Goal: Information Seeking & Learning: Learn about a topic

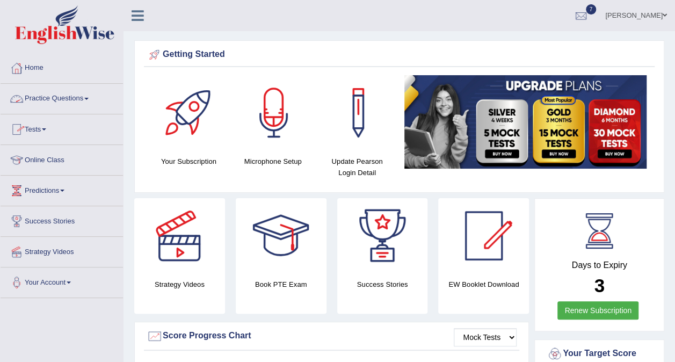
click at [87, 94] on link "Practice Questions" at bounding box center [62, 97] width 122 height 27
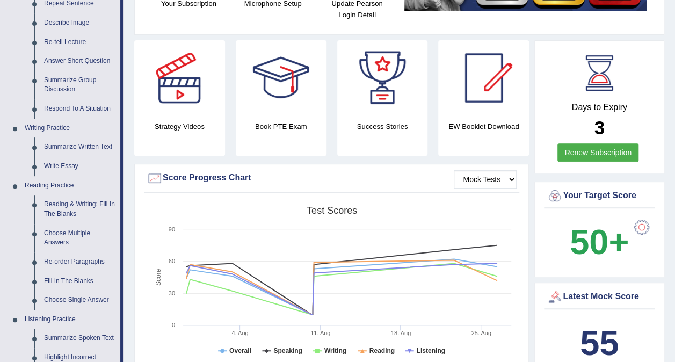
scroll to position [158, 0]
click at [85, 145] on link "Summarize Written Text" at bounding box center [79, 146] width 81 height 19
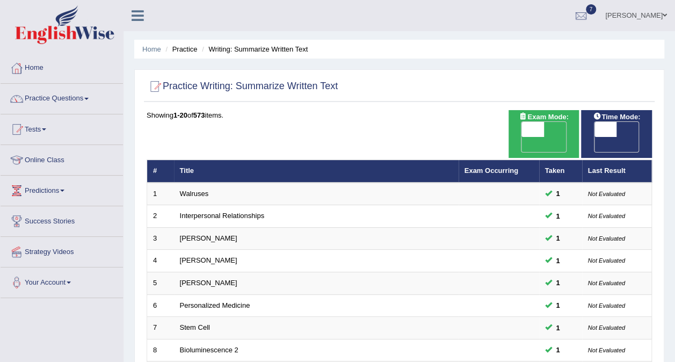
click at [594, 137] on span "OFF" at bounding box center [583, 144] width 23 height 15
checkbox input "true"
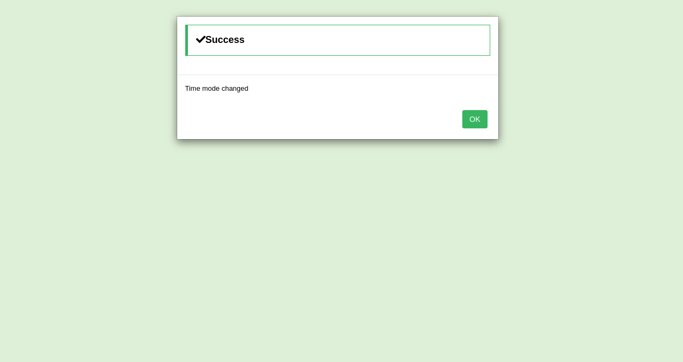
click at [476, 120] on button "OK" at bounding box center [474, 119] width 25 height 18
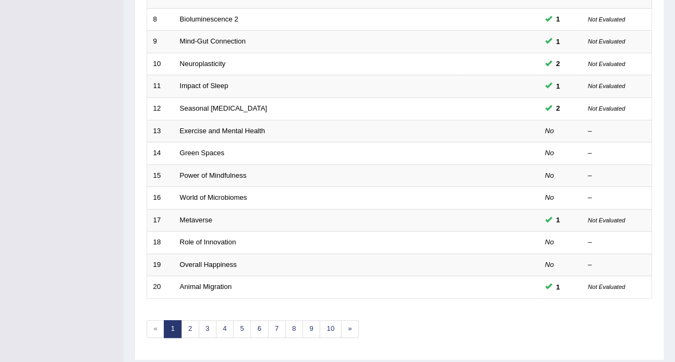
scroll to position [331, 0]
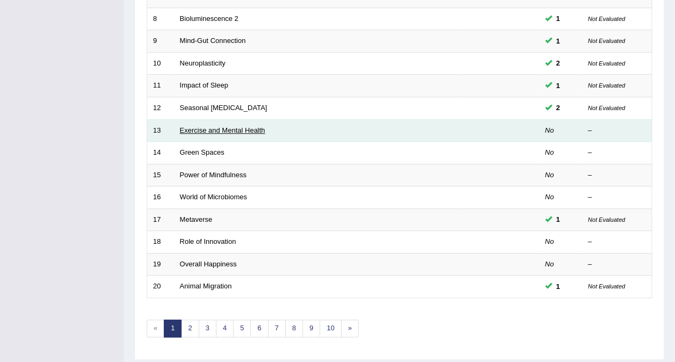
click at [244, 126] on link "Exercise and Mental Health" at bounding box center [222, 130] width 85 height 8
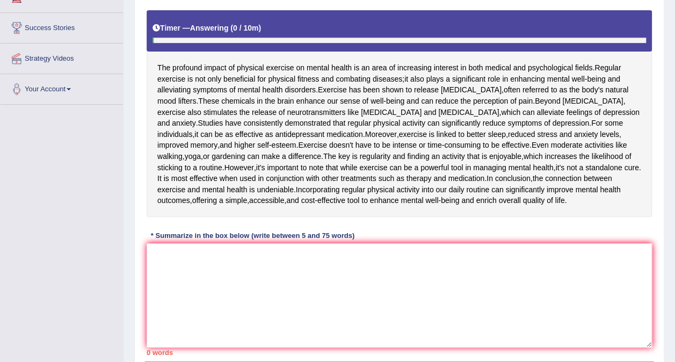
scroll to position [195, 0]
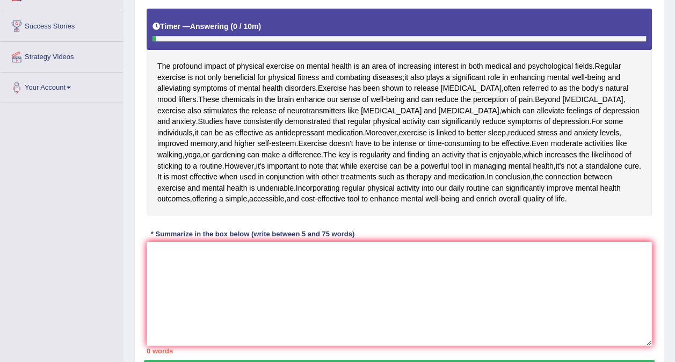
click at [165, 239] on div "* Summarize in the box below (write between 5 and 75 words)" at bounding box center [253, 234] width 212 height 10
click at [151, 289] on textarea at bounding box center [399, 294] width 505 height 104
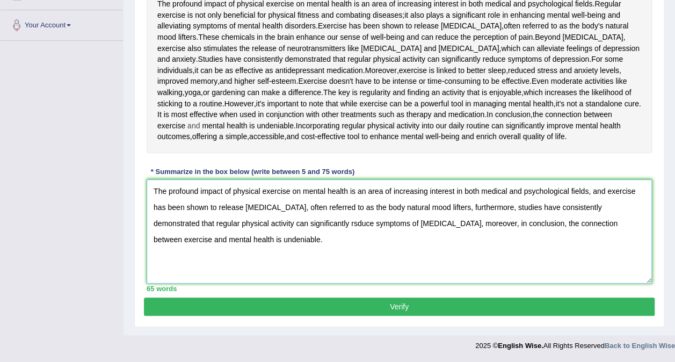
scroll to position [290, 0]
type textarea "The profound impact of physical exercise on mental health is an area of increas…"
click at [397, 315] on button "Verify" at bounding box center [399, 306] width 510 height 18
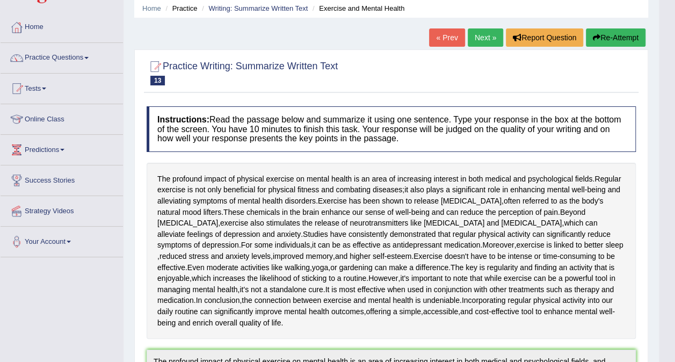
scroll to position [40, 0]
click at [488, 34] on link "Next »" at bounding box center [484, 38] width 35 height 18
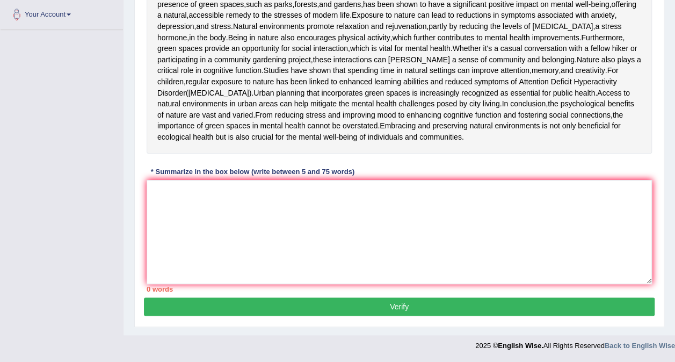
scroll to position [283, 0]
click at [189, 265] on textarea at bounding box center [399, 232] width 505 height 104
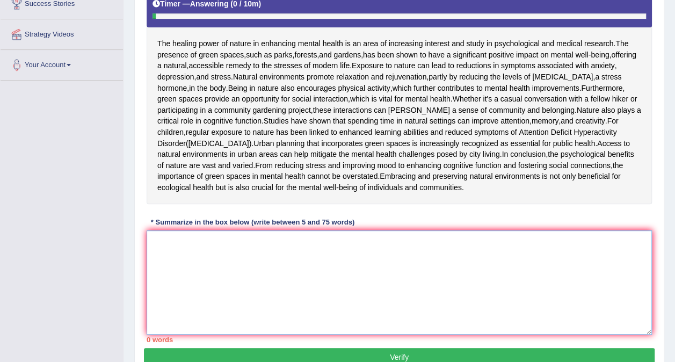
scroll to position [216, 0]
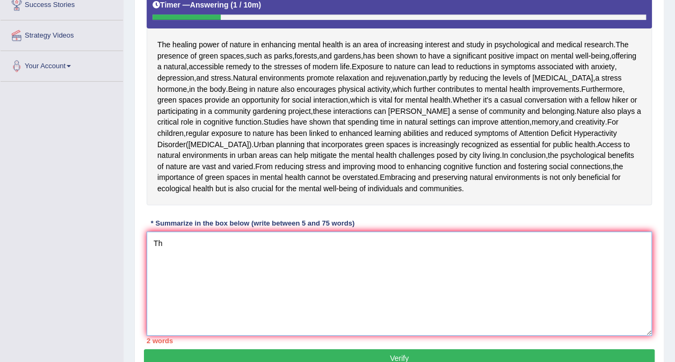
type textarea "T"
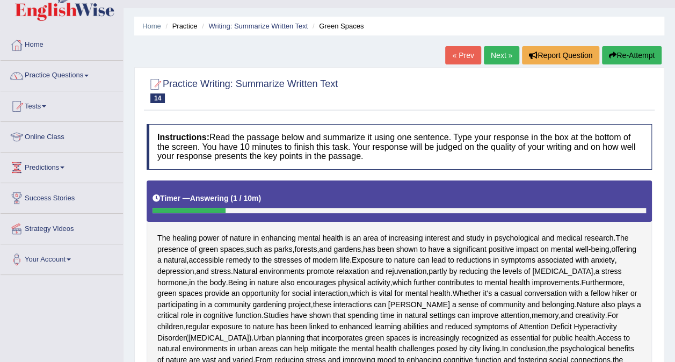
scroll to position [22, 0]
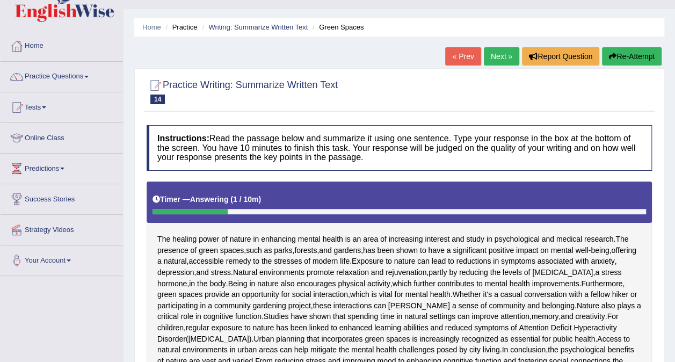
click at [500, 56] on link "Next »" at bounding box center [501, 56] width 35 height 18
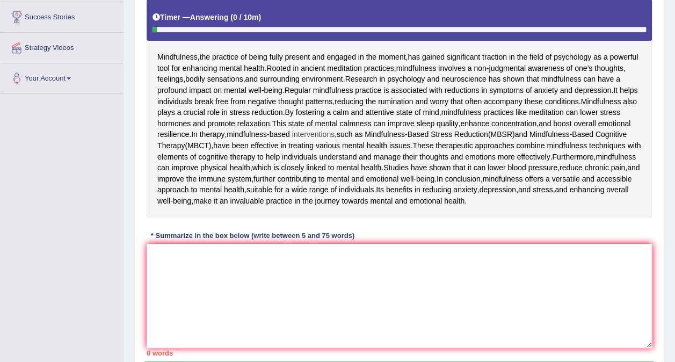
scroll to position [207, 0]
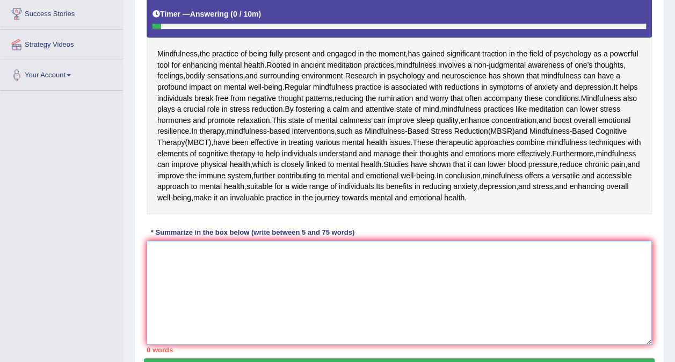
click at [152, 345] on textarea at bounding box center [399, 292] width 505 height 104
type textarea "T"
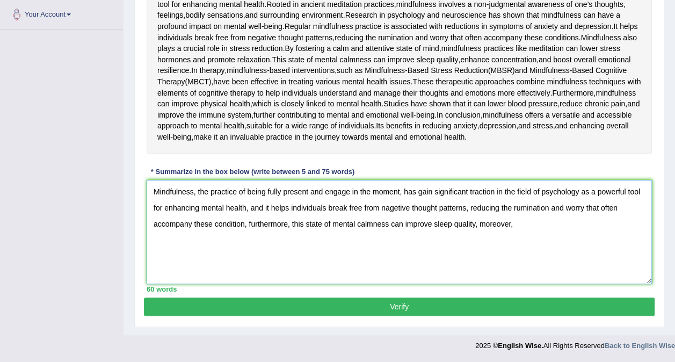
scroll to position [303, 0]
type textarea "Mindfulness, the practice of being fully present and engage in the moment, has …"
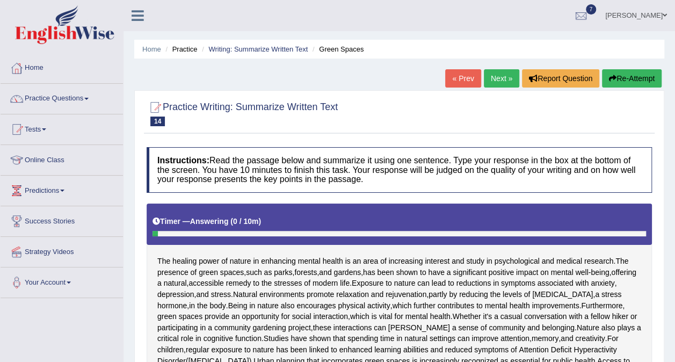
click at [468, 79] on link "« Prev" at bounding box center [462, 78] width 35 height 18
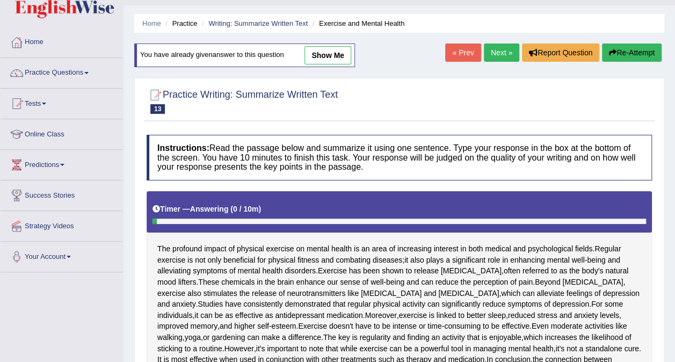
scroll to position [24, 0]
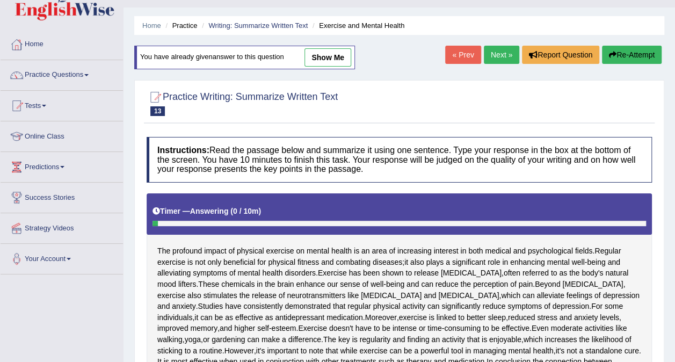
click at [499, 50] on link "Next »" at bounding box center [501, 55] width 35 height 18
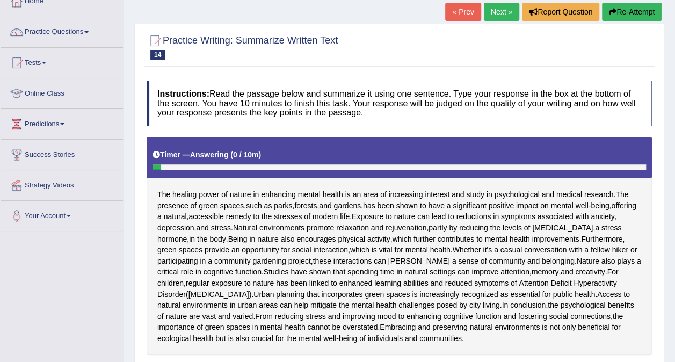
scroll to position [65, 0]
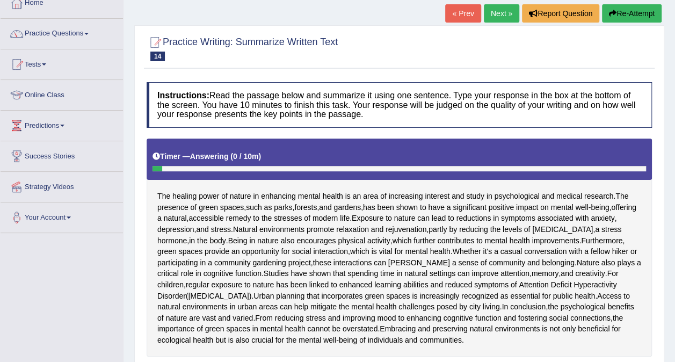
click at [494, 13] on link "Next »" at bounding box center [501, 13] width 35 height 18
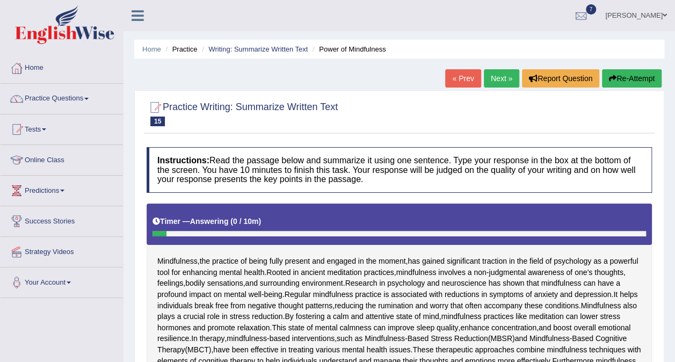
click at [86, 98] on link "Practice Questions" at bounding box center [62, 97] width 122 height 27
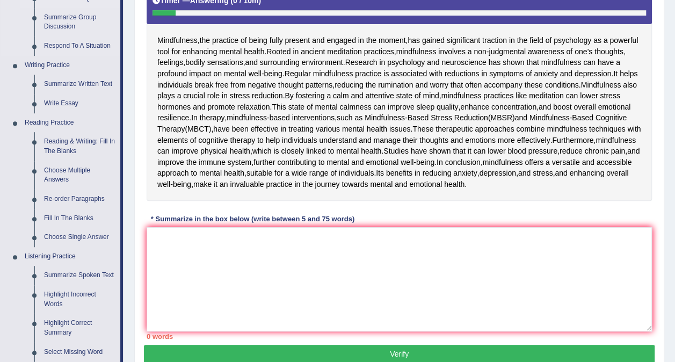
scroll to position [223, 0]
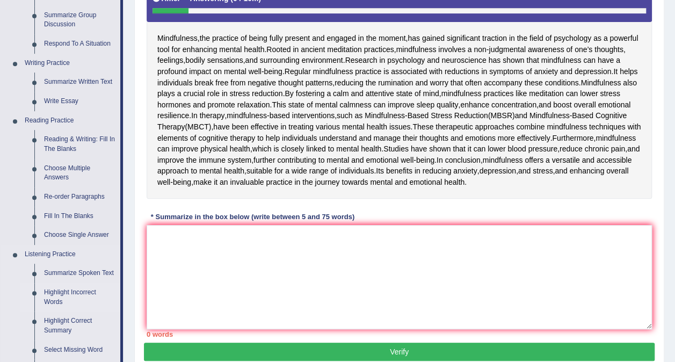
click at [63, 292] on link "Highlight Incorrect Words" at bounding box center [79, 297] width 81 height 28
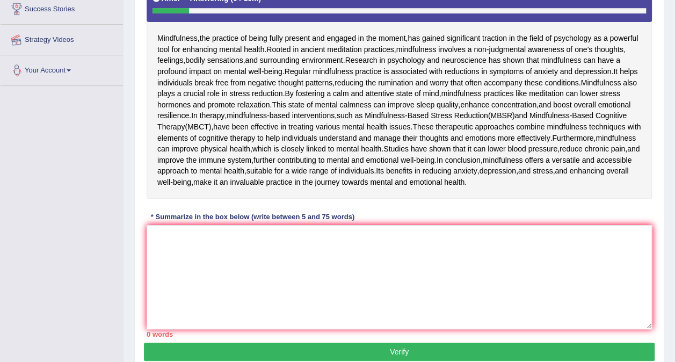
scroll to position [262, 0]
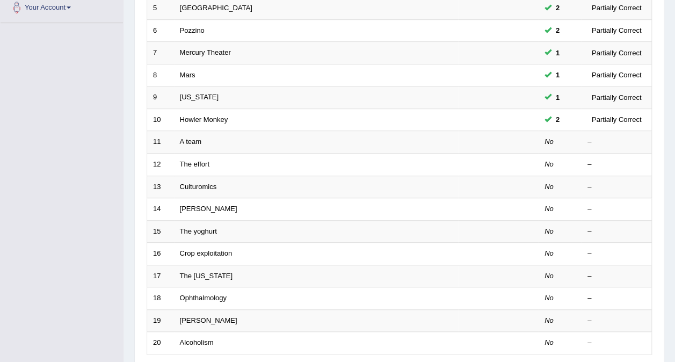
scroll to position [276, 0]
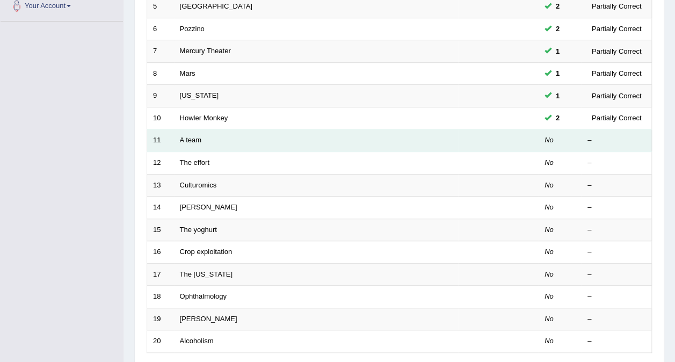
click at [185, 129] on td "A team" at bounding box center [316, 140] width 284 height 23
click at [557, 129] on td "No" at bounding box center [559, 140] width 43 height 23
click at [195, 136] on link "A team" at bounding box center [190, 140] width 21 height 8
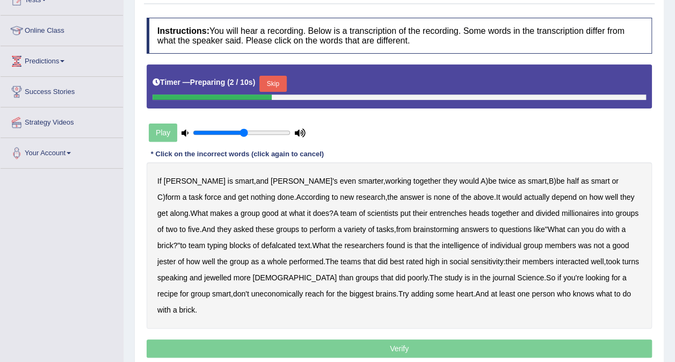
scroll to position [130, 0]
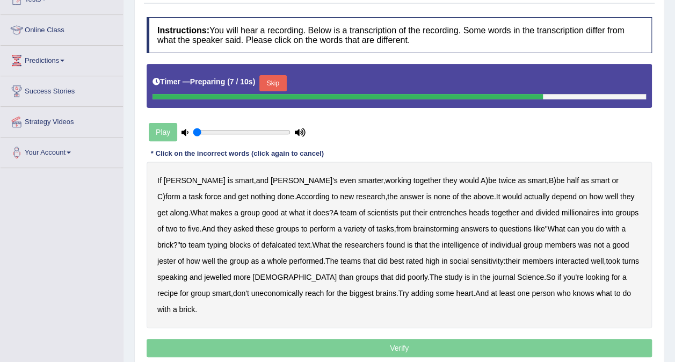
type input "0.05"
click at [194, 132] on input "range" at bounding box center [242, 132] width 98 height 9
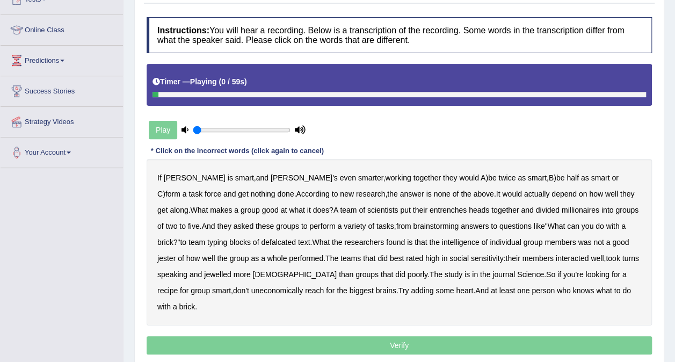
click at [167, 179] on b "[PERSON_NAME]" at bounding box center [195, 177] width 62 height 9
click at [204, 166] on div "If [PERSON_NAME] is smart , and [PERSON_NAME]'s even smarter , working together…" at bounding box center [399, 242] width 505 height 166
click at [174, 176] on b "[PERSON_NAME]" at bounding box center [195, 177] width 62 height 9
click at [429, 208] on b "entrenches" at bounding box center [447, 210] width 37 height 9
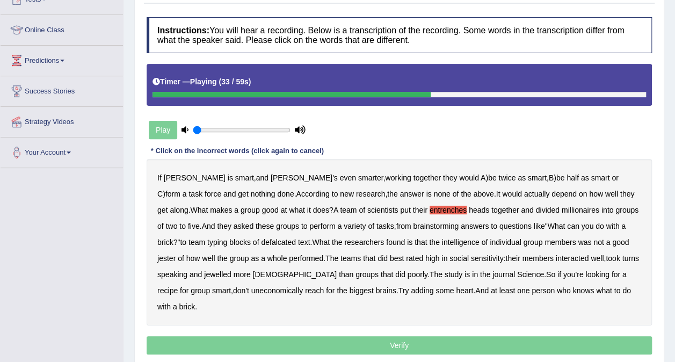
drag, startPoint x: 216, startPoint y: 240, endPoint x: 207, endPoint y: 240, distance: 9.7
click at [261, 240] on b "defalcated" at bounding box center [278, 242] width 35 height 9
click at [204, 277] on b "jewelled" at bounding box center [217, 274] width 27 height 9
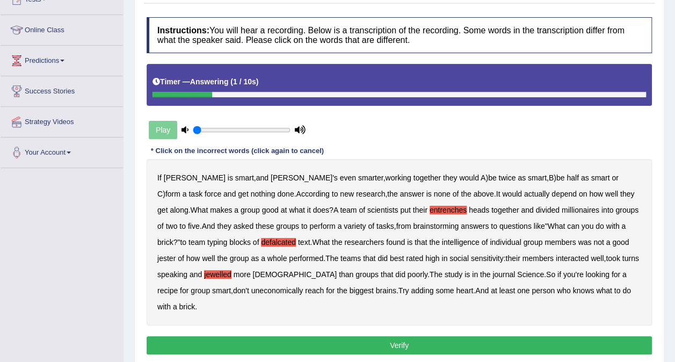
click at [413, 336] on button "Verify" at bounding box center [399, 345] width 505 height 18
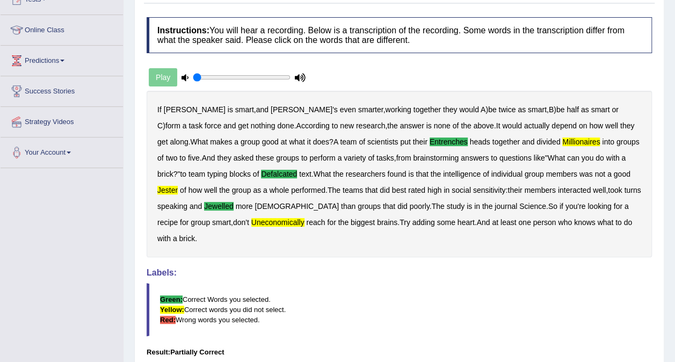
scroll to position [0, 0]
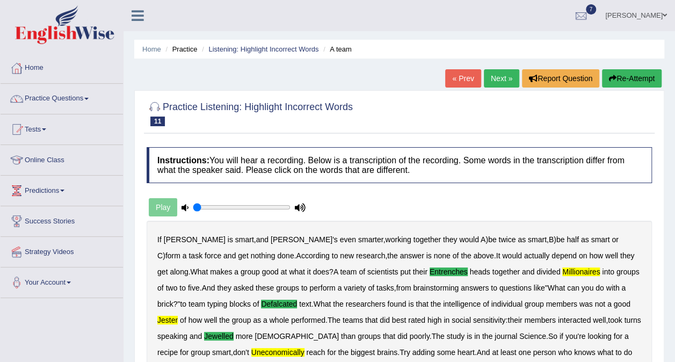
click at [301, 204] on icon at bounding box center [300, 207] width 11 height 7
click at [498, 76] on link "Next »" at bounding box center [501, 78] width 35 height 18
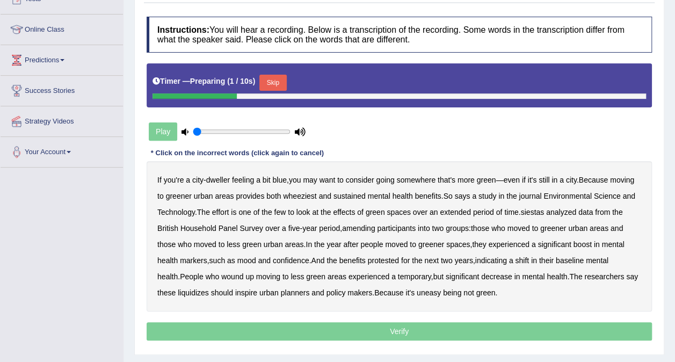
scroll to position [132, 0]
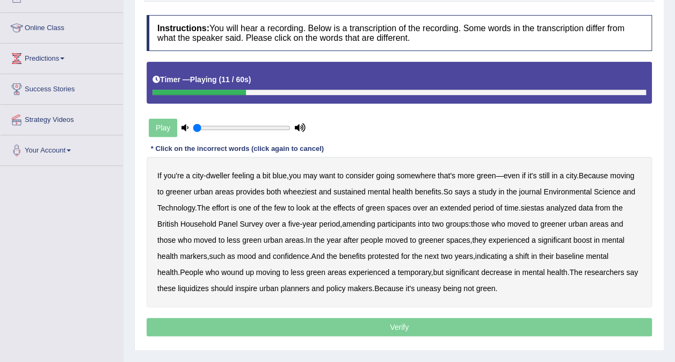
click at [306, 191] on b "wheeziest" at bounding box center [299, 191] width 33 height 9
click at [536, 209] on b "siestas" at bounding box center [532, 207] width 24 height 9
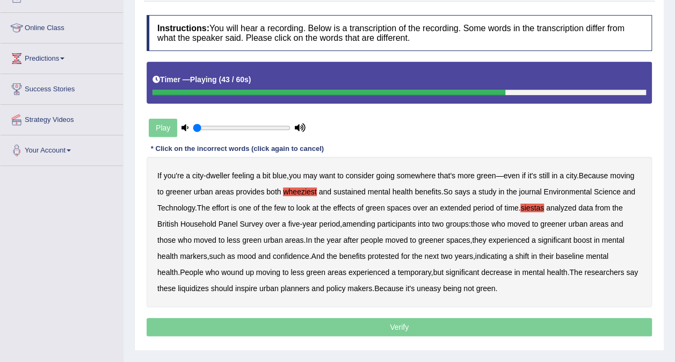
click at [386, 254] on b "protested" at bounding box center [383, 256] width 31 height 9
click at [178, 288] on b "liquidizes" at bounding box center [193, 288] width 31 height 9
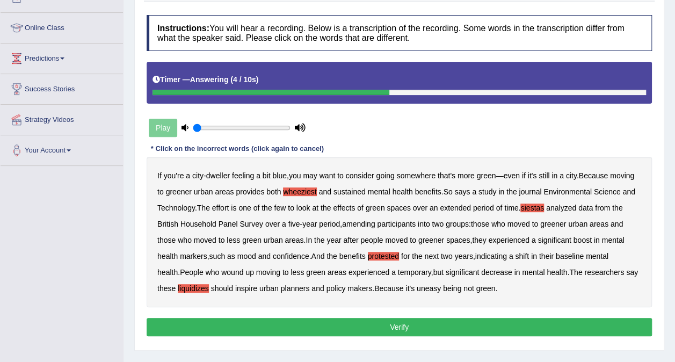
click at [401, 322] on button "Verify" at bounding box center [399, 327] width 505 height 18
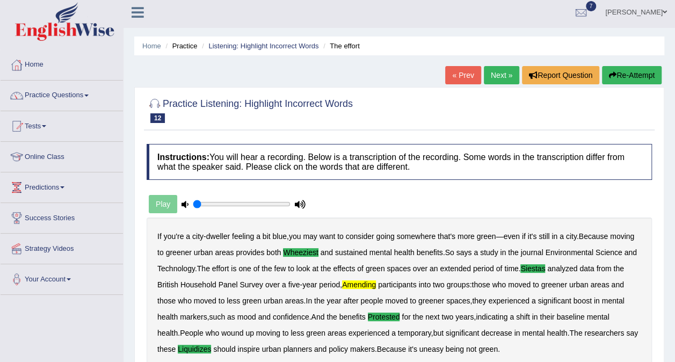
scroll to position [0, 0]
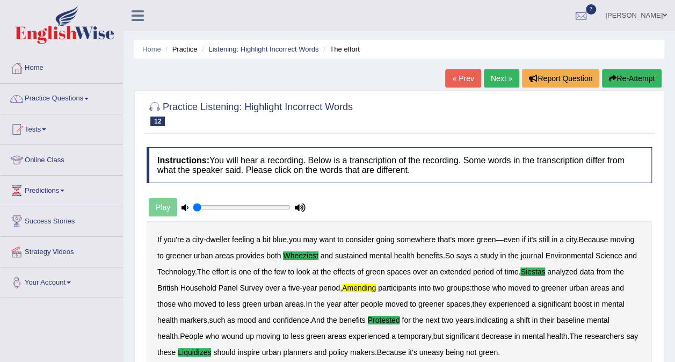
click at [503, 73] on link "Next »" at bounding box center [501, 78] width 35 height 18
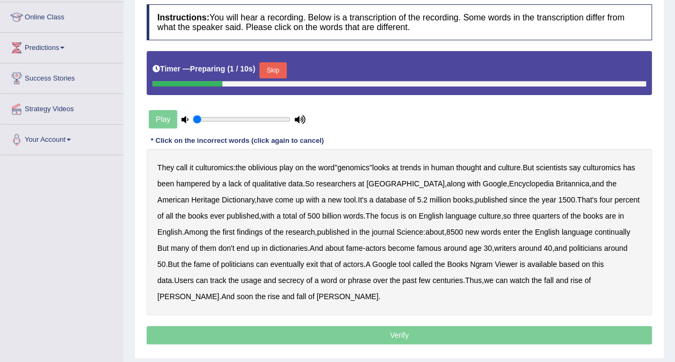
scroll to position [144, 0]
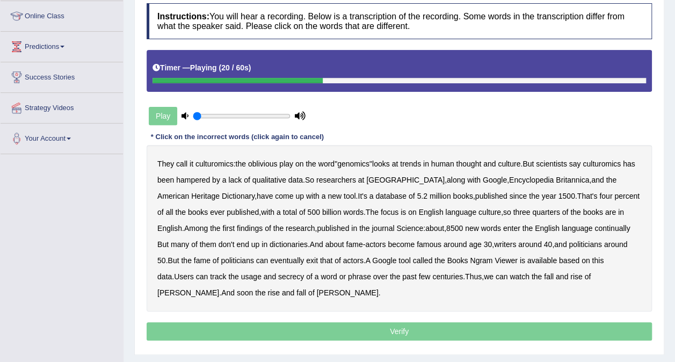
click at [558, 198] on b "1500" at bounding box center [566, 196] width 17 height 9
click at [558, 192] on b "1500" at bounding box center [566, 196] width 17 height 9
click at [594, 226] on b "continually" at bounding box center [611, 228] width 35 height 9
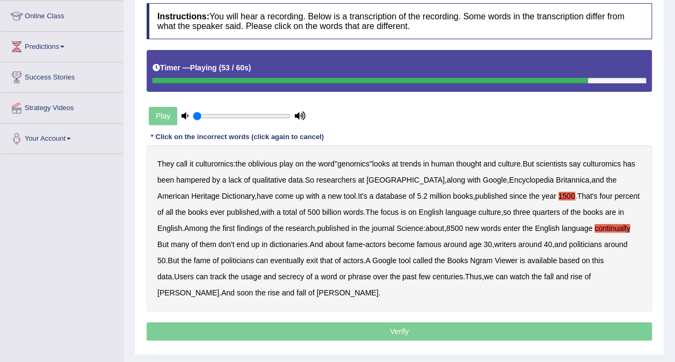
click at [278, 277] on b "secrecy" at bounding box center [291, 276] width 26 height 9
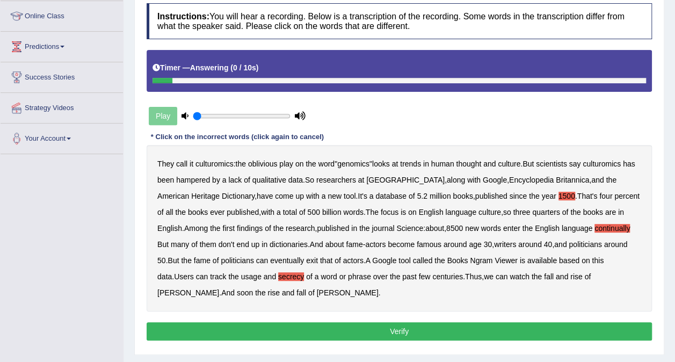
click at [398, 326] on button "Verify" at bounding box center [399, 331] width 505 height 18
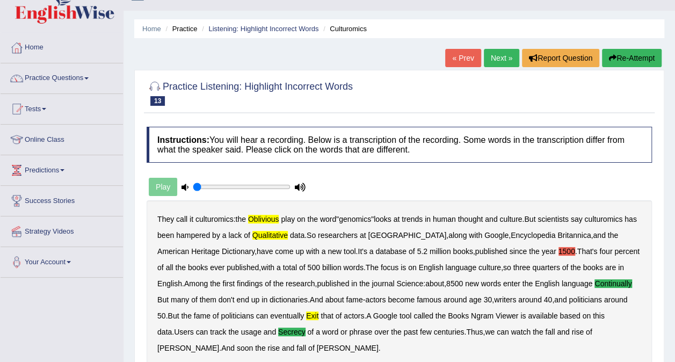
scroll to position [0, 0]
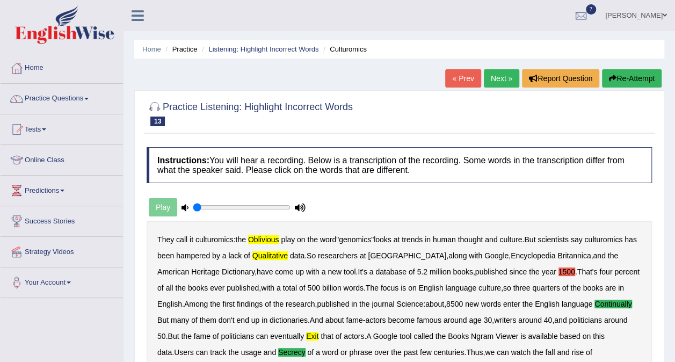
click at [499, 81] on link "Next »" at bounding box center [501, 78] width 35 height 18
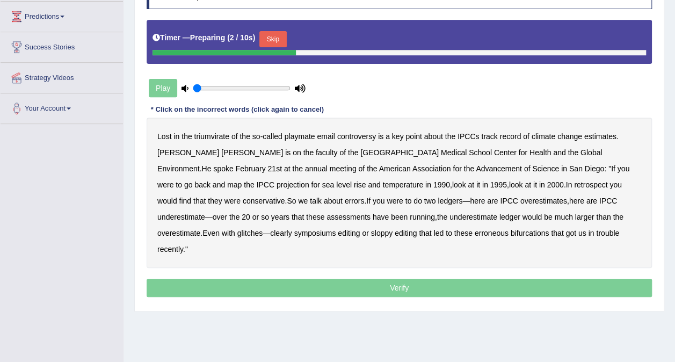
scroll to position [202, 0]
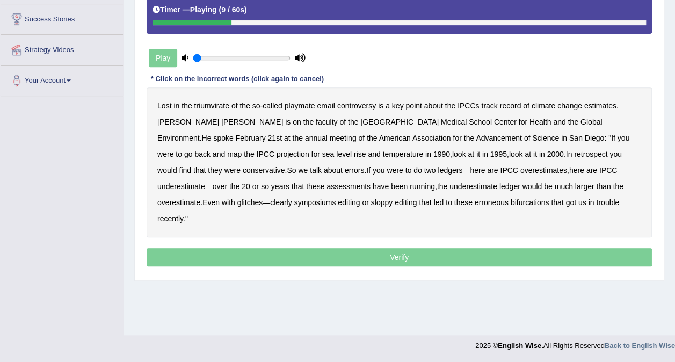
click at [196, 60] on input "range" at bounding box center [242, 58] width 98 height 9
click at [184, 56] on icon at bounding box center [184, 57] width 7 height 7
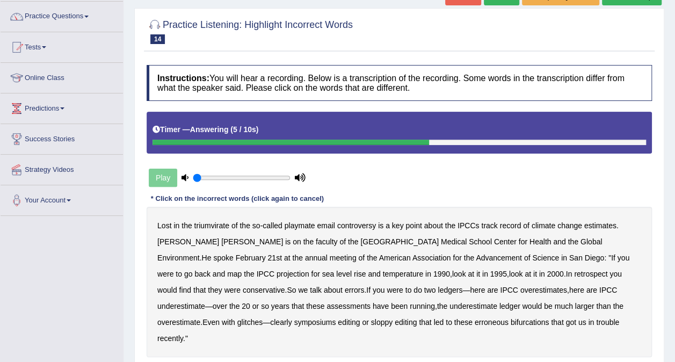
scroll to position [83, 0]
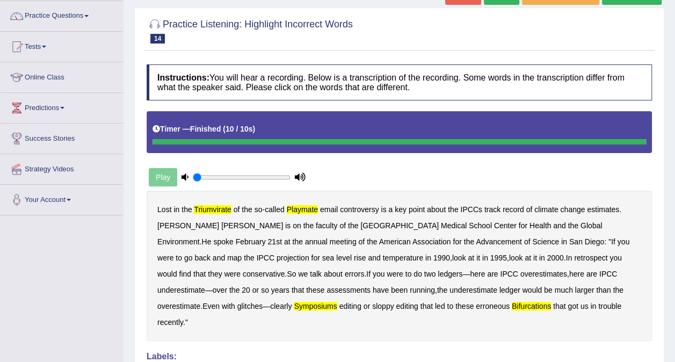
drag, startPoint x: 480, startPoint y: 105, endPoint x: 610, endPoint y: 20, distance: 155.4
click at [610, 20] on div "Practice Listening: Highlight Incorrect Words 14 [PERSON_NAME] Instructions: Yo…" at bounding box center [399, 259] width 530 height 503
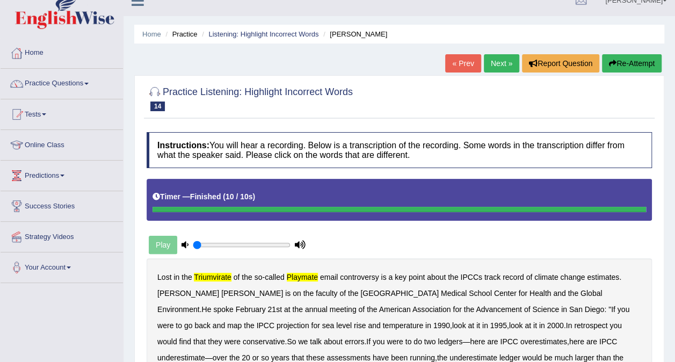
scroll to position [11, 0]
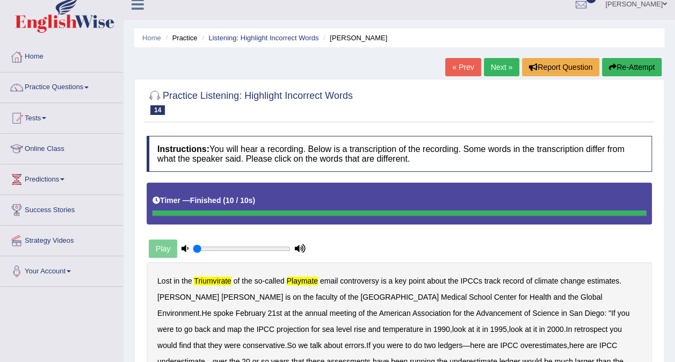
click at [633, 64] on button "Re-Attempt" at bounding box center [632, 67] width 60 height 18
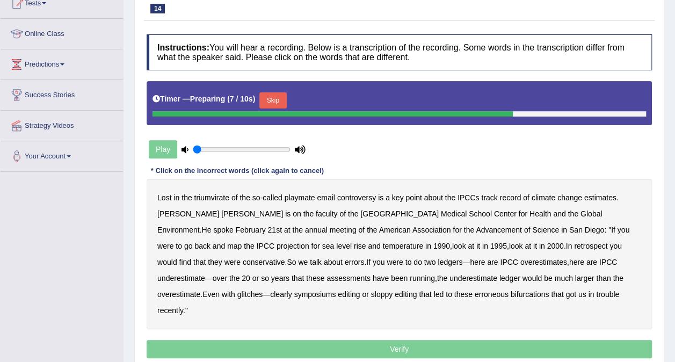
scroll to position [141, 0]
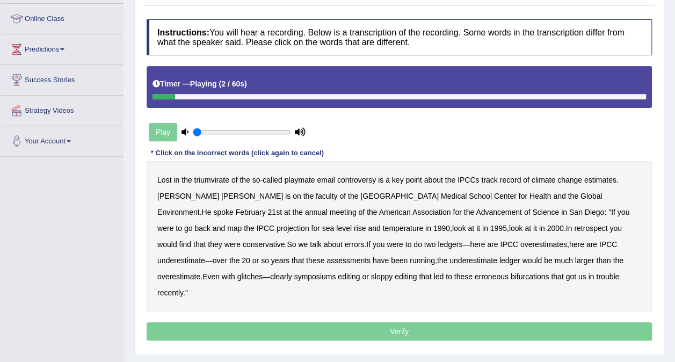
click at [220, 181] on b "triumvirate" at bounding box center [211, 180] width 35 height 9
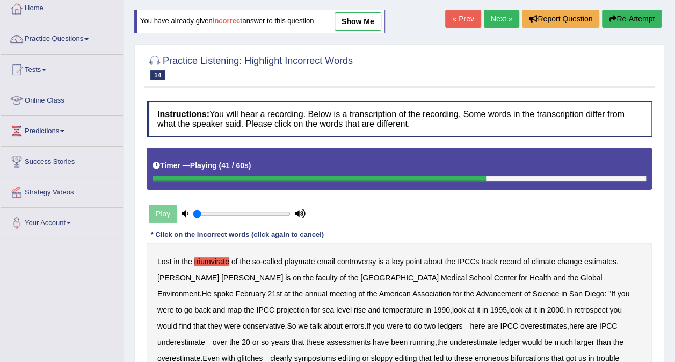
scroll to position [0, 0]
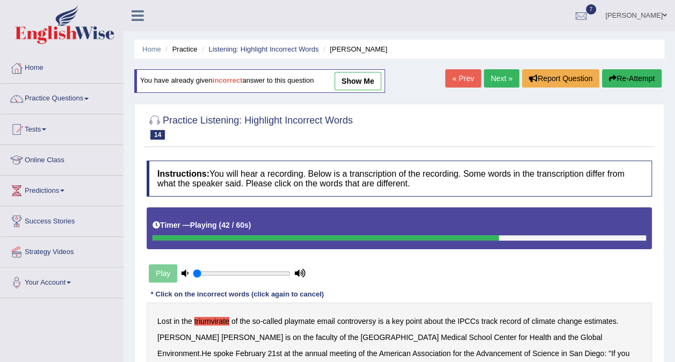
click at [502, 81] on link "Next »" at bounding box center [501, 78] width 35 height 18
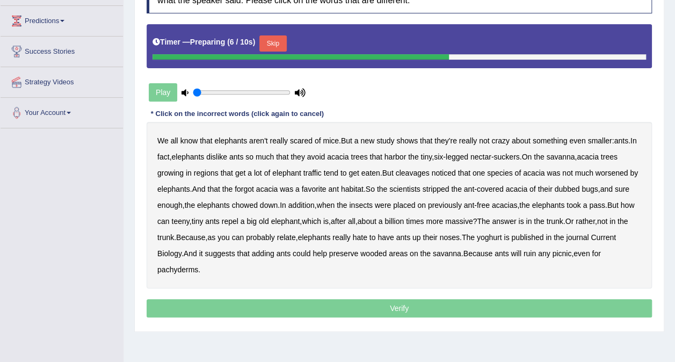
scroll to position [182, 0]
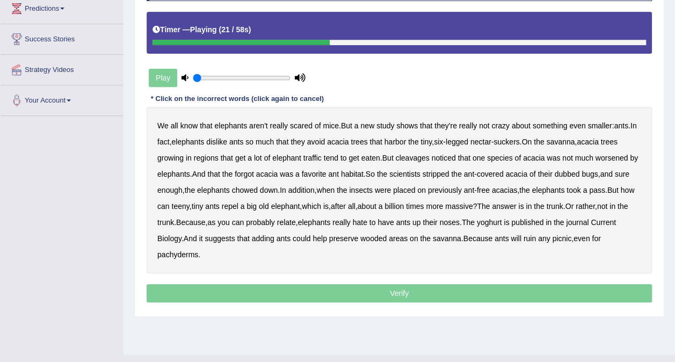
click at [423, 156] on b "cleavages" at bounding box center [413, 157] width 34 height 9
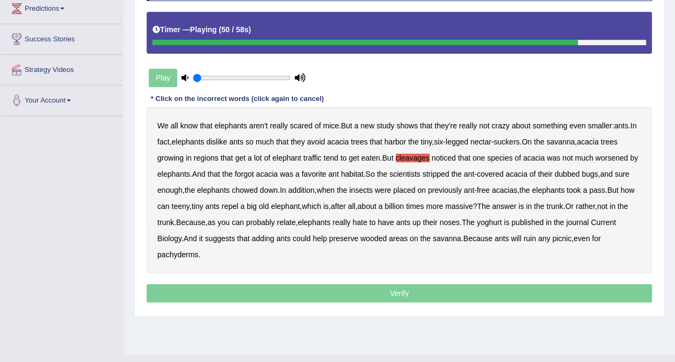
click at [485, 222] on b "yoghurt" at bounding box center [489, 222] width 25 height 9
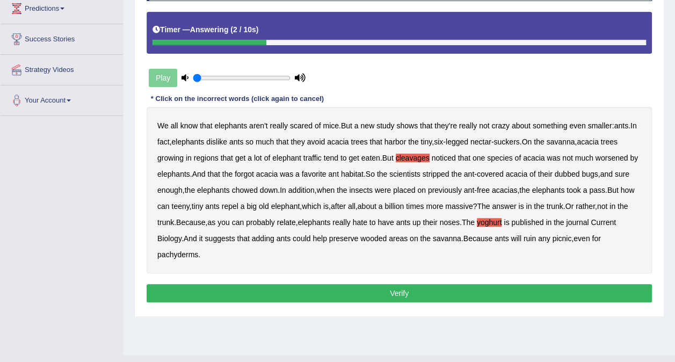
click at [516, 288] on button "Verify" at bounding box center [399, 293] width 505 height 18
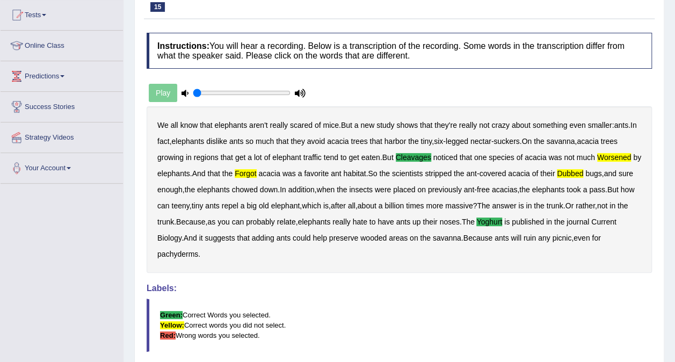
scroll to position [0, 0]
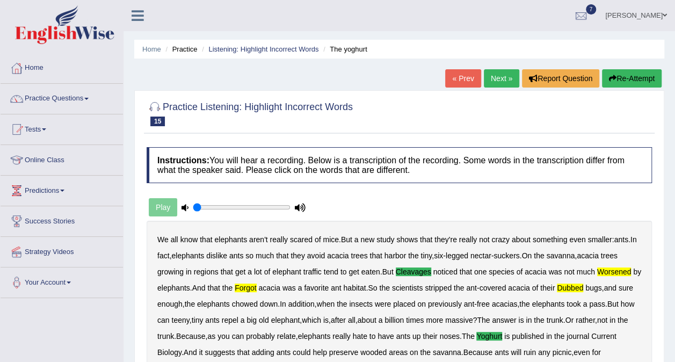
click at [499, 81] on link "Next »" at bounding box center [501, 78] width 35 height 18
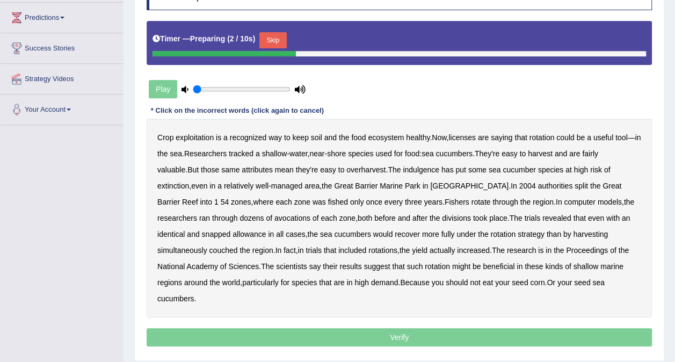
scroll to position [174, 0]
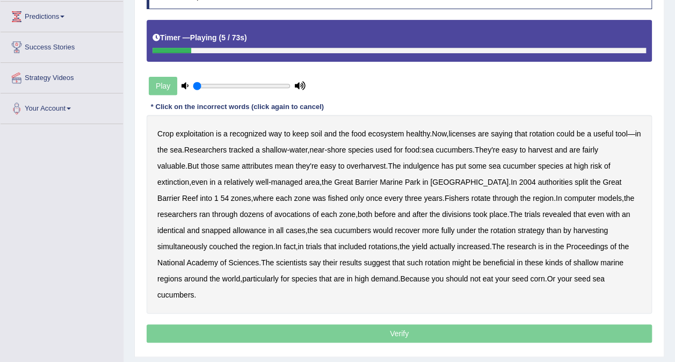
click at [466, 135] on b "licenses" at bounding box center [461, 133] width 27 height 9
click at [403, 167] on b "indulgence" at bounding box center [421, 166] width 36 height 9
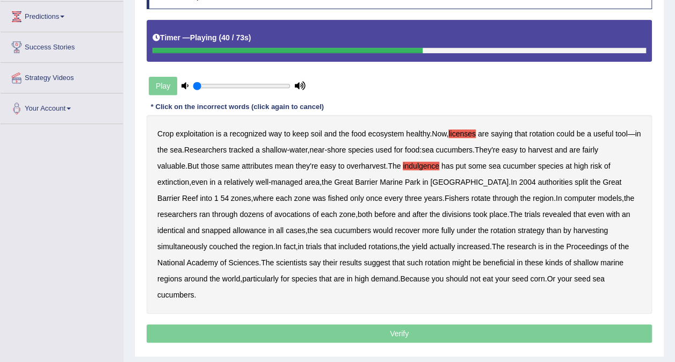
click at [274, 214] on b "avocations" at bounding box center [292, 214] width 36 height 9
click at [231, 226] on b "snapped" at bounding box center [216, 230] width 29 height 9
click at [517, 232] on b "strategy" at bounding box center [530, 230] width 27 height 9
click at [517, 230] on b "strategy" at bounding box center [530, 230] width 27 height 9
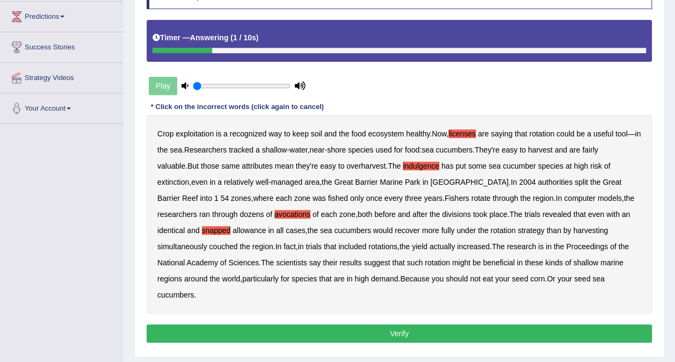
click at [450, 324] on button "Verify" at bounding box center [399, 333] width 505 height 18
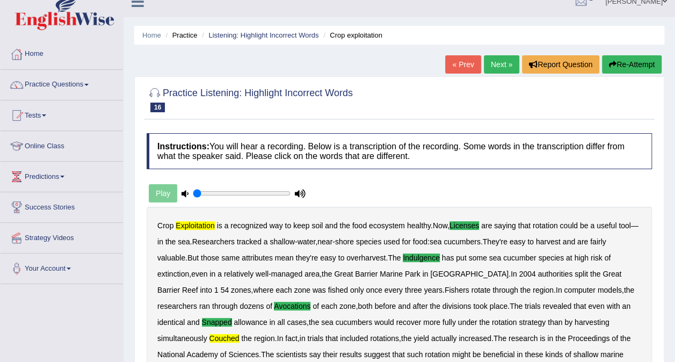
scroll to position [0, 0]
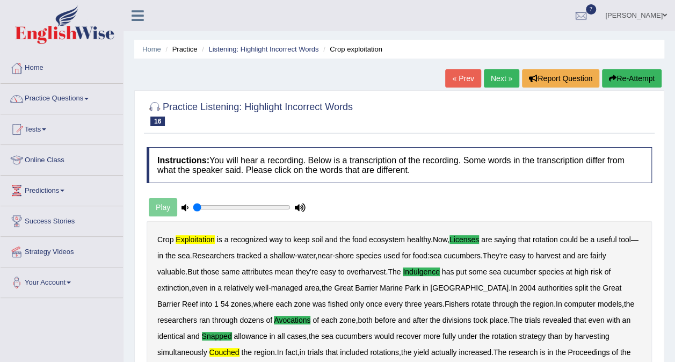
click at [498, 83] on link "Next »" at bounding box center [501, 78] width 35 height 18
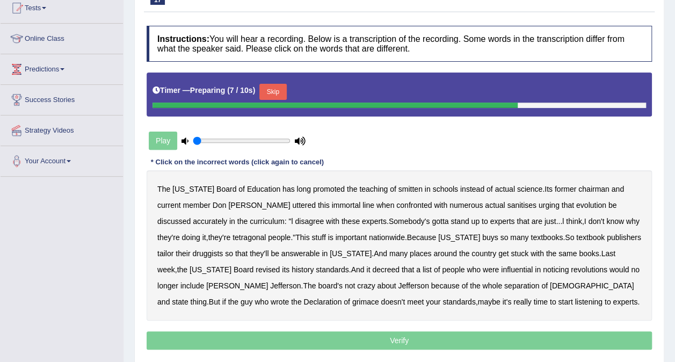
scroll to position [202, 0]
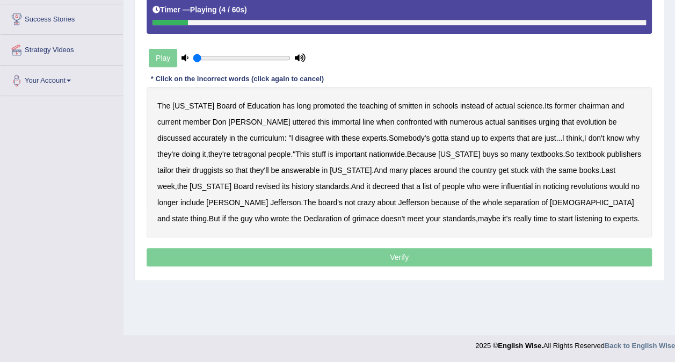
click at [398, 102] on b "smitten" at bounding box center [410, 105] width 24 height 9
click at [507, 122] on b "sanitises" at bounding box center [521, 122] width 29 height 9
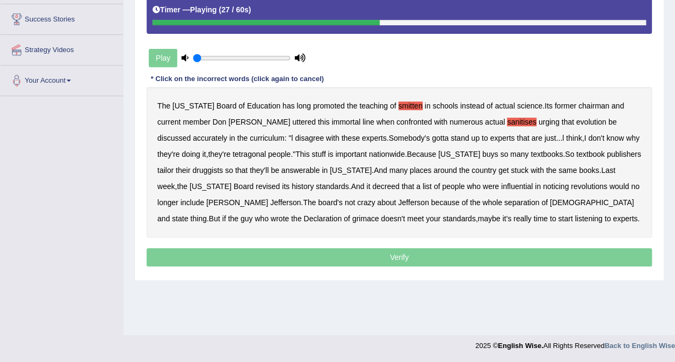
click at [180, 150] on b "they're" at bounding box center [168, 154] width 23 height 9
click at [223, 166] on b "druggists" at bounding box center [207, 170] width 31 height 9
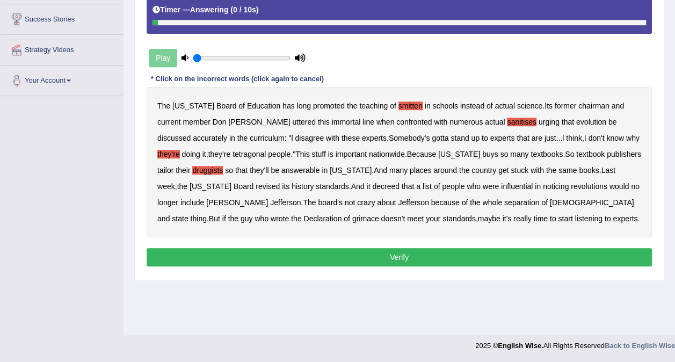
click at [379, 214] on b "grimace" at bounding box center [365, 218] width 27 height 9
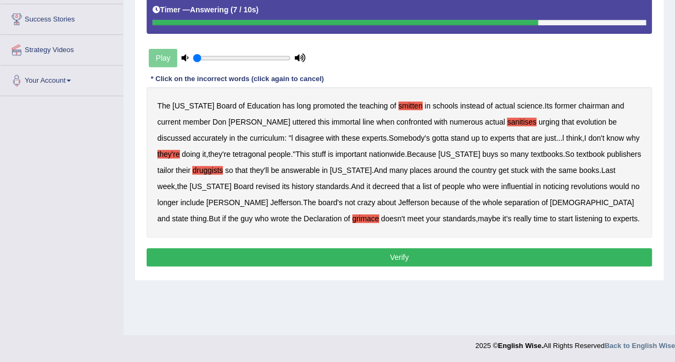
click at [180, 150] on b "they're" at bounding box center [168, 154] width 23 height 9
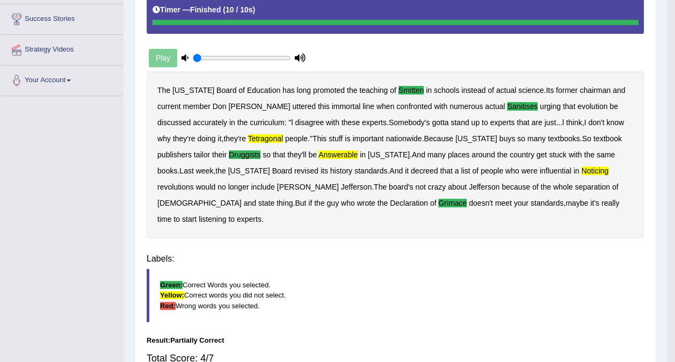
click at [400, 255] on div "Instructions: You will hear a recording. Below is a transcription of the record…" at bounding box center [395, 175] width 502 height 470
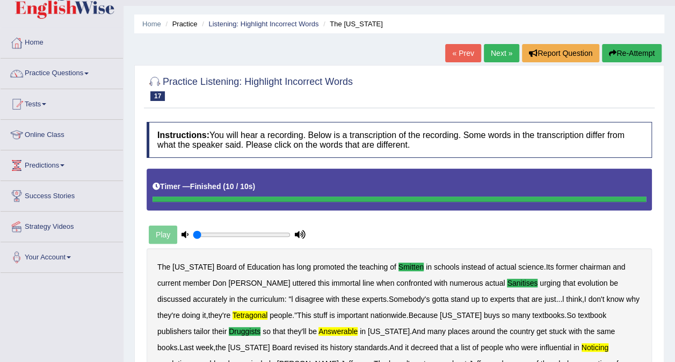
scroll to position [0, 0]
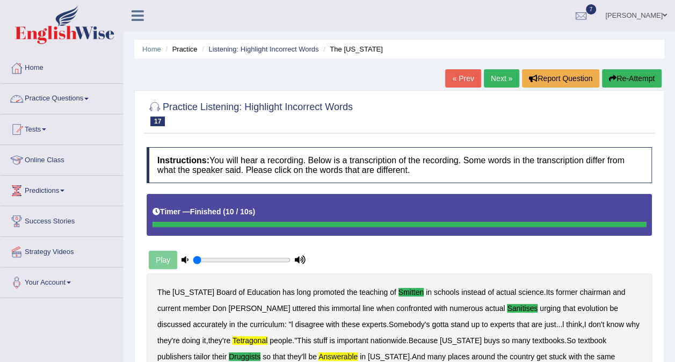
click at [81, 98] on link "Practice Questions" at bounding box center [62, 97] width 122 height 27
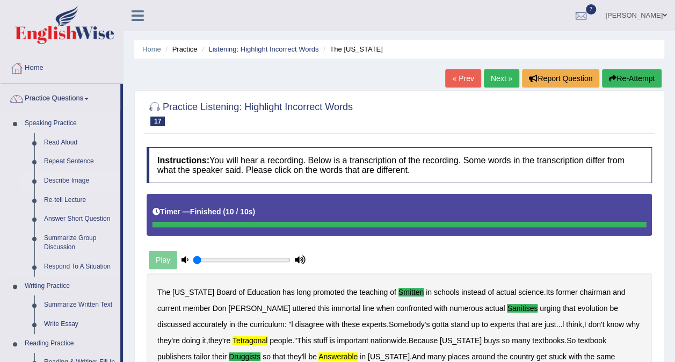
click at [82, 178] on link "Describe Image" at bounding box center [79, 180] width 81 height 19
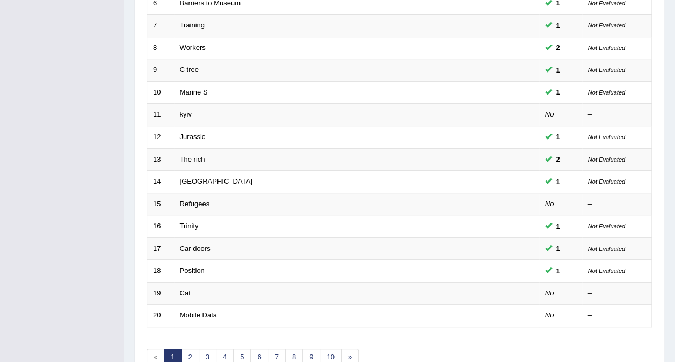
scroll to position [343, 0]
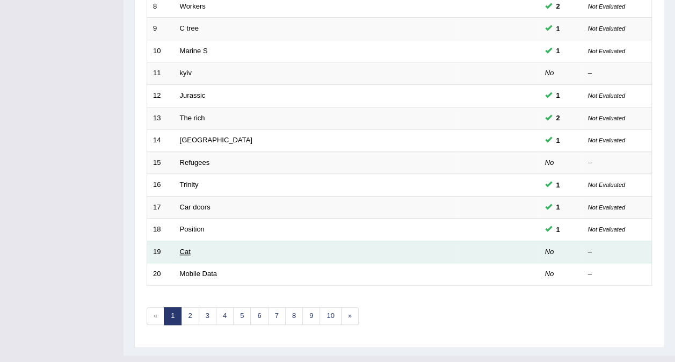
click at [185, 247] on link "Cat" at bounding box center [185, 251] width 11 height 8
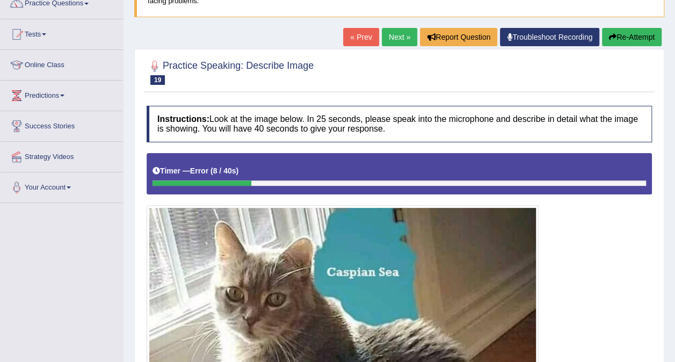
scroll to position [94, 0]
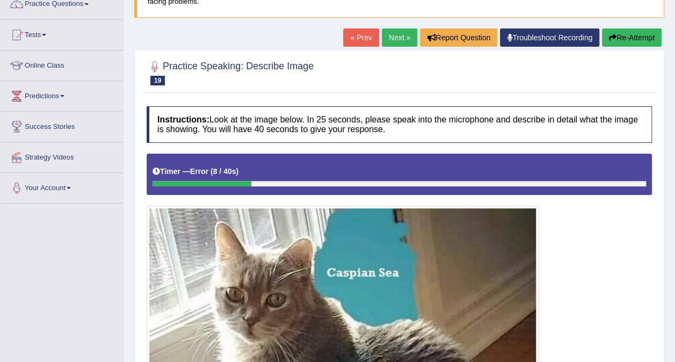
click at [631, 36] on button "Re-Attempt" at bounding box center [632, 37] width 60 height 18
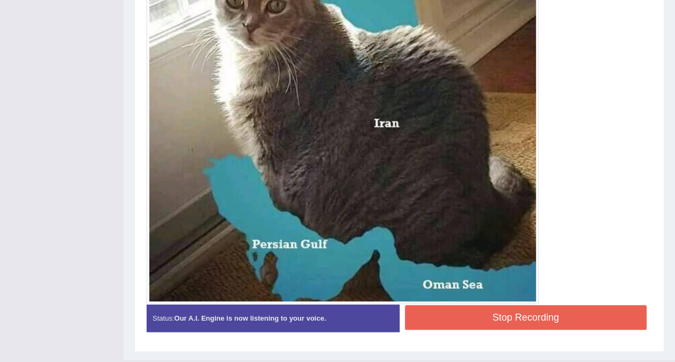
scroll to position [390, 0]
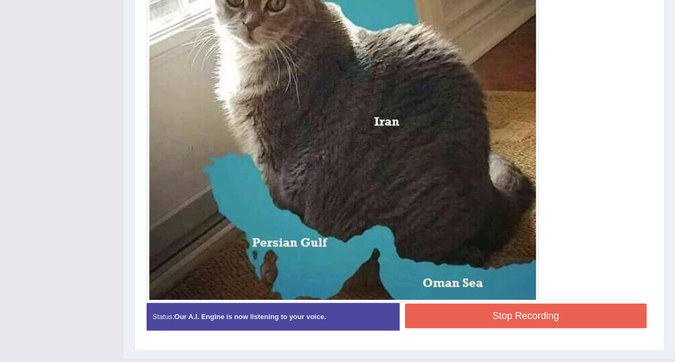
click at [524, 308] on button "Stop Recording" at bounding box center [526, 315] width 242 height 25
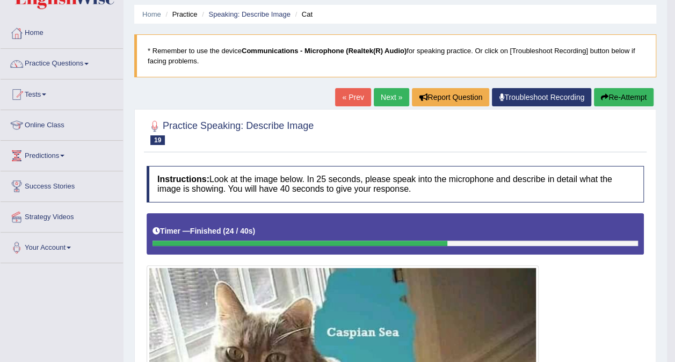
scroll to position [0, 0]
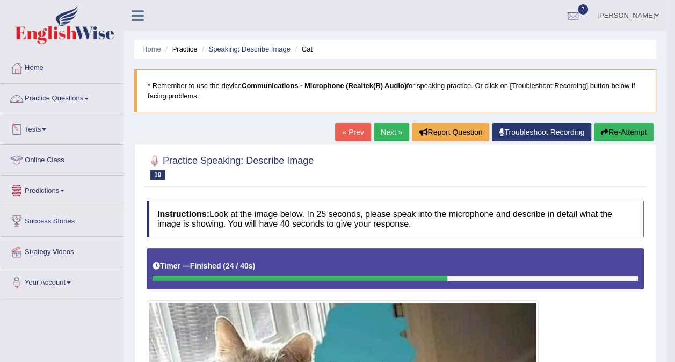
click at [86, 99] on link "Practice Questions" at bounding box center [62, 97] width 122 height 27
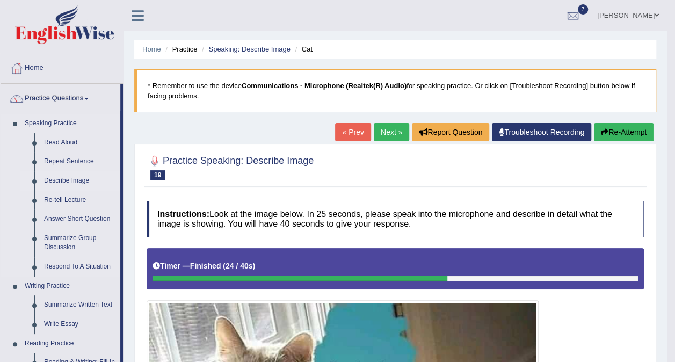
click at [78, 181] on link "Describe Image" at bounding box center [79, 180] width 81 height 19
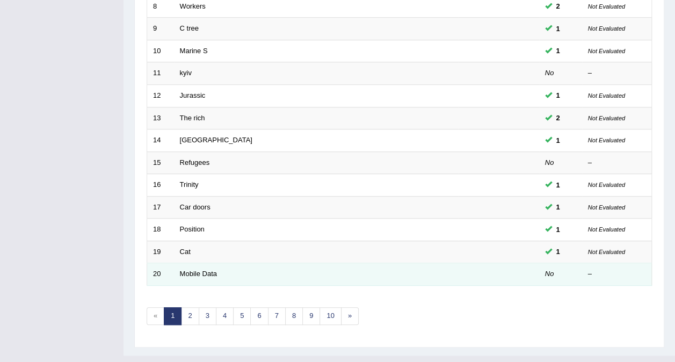
click at [184, 263] on td "Mobile Data" at bounding box center [316, 274] width 284 height 23
click at [184, 269] on link "Mobile Data" at bounding box center [198, 273] width 37 height 8
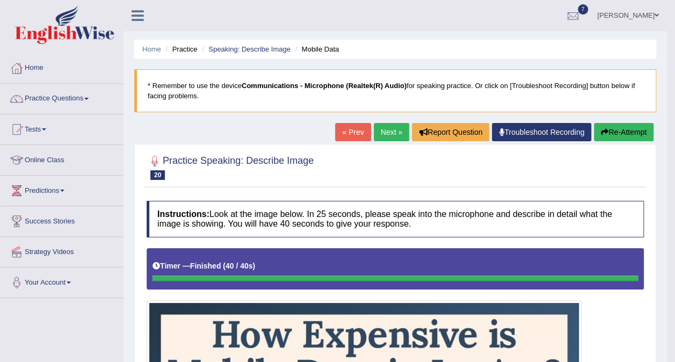
click at [83, 90] on link "Practice Questions" at bounding box center [62, 97] width 122 height 27
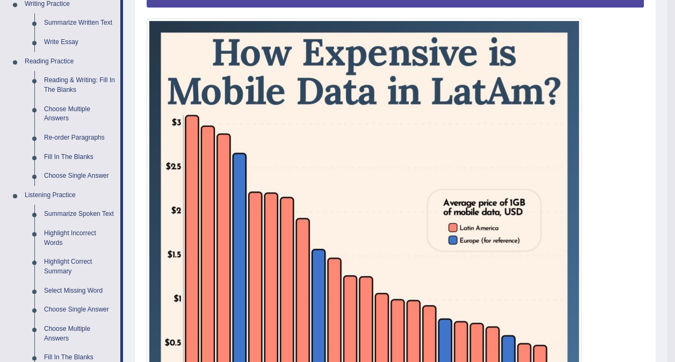
scroll to position [281, 0]
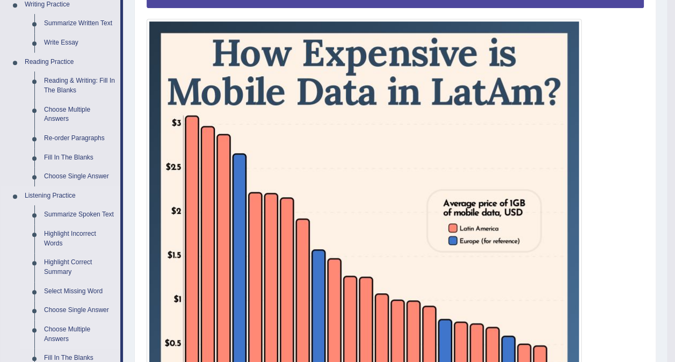
click at [73, 323] on link "Choose Multiple Answers" at bounding box center [79, 334] width 81 height 28
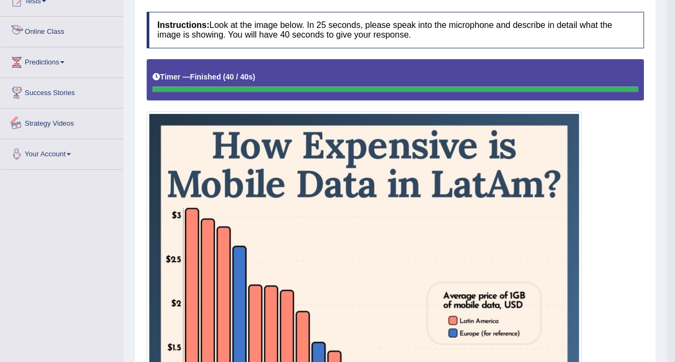
scroll to position [314, 0]
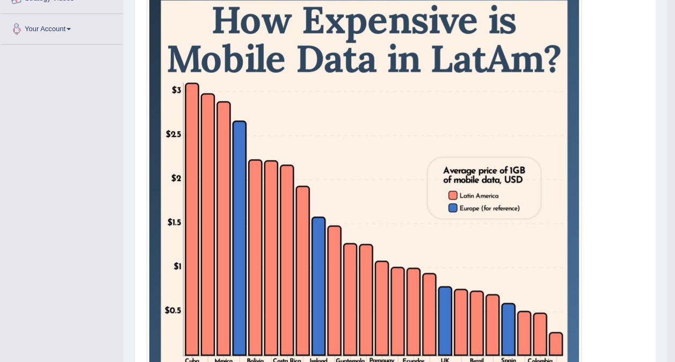
click at [73, 323] on div "Toggle navigation Home Practice Questions Speaking Practice Read Aloud Repeat S…" at bounding box center [333, 200] width 667 height 1029
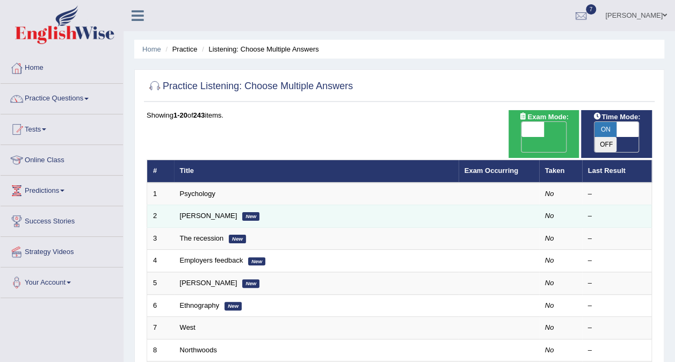
click at [198, 205] on td "Jodie New" at bounding box center [316, 216] width 284 height 23
click at [194, 211] on link "Jodie" at bounding box center [208, 215] width 57 height 8
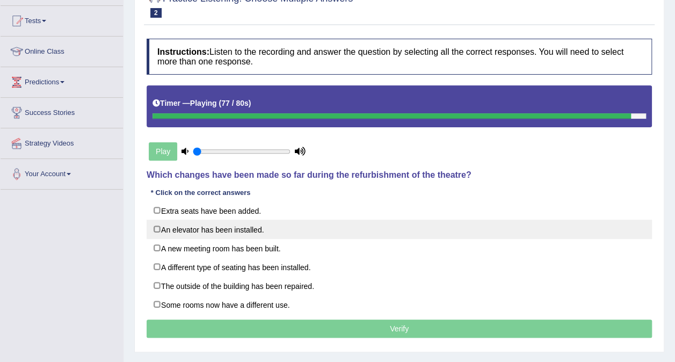
scroll to position [105, 0]
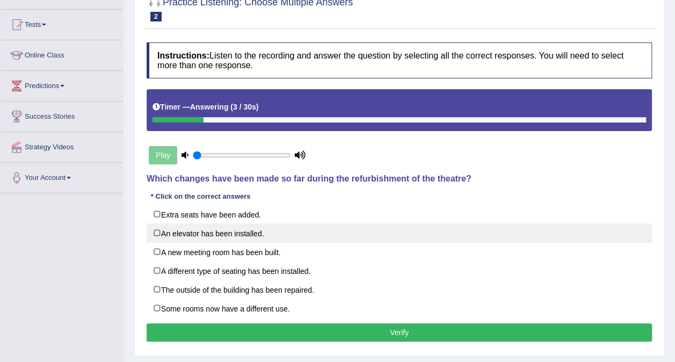
click at [245, 232] on label "An elevator has been installed." at bounding box center [399, 232] width 505 height 19
checkbox input "true"
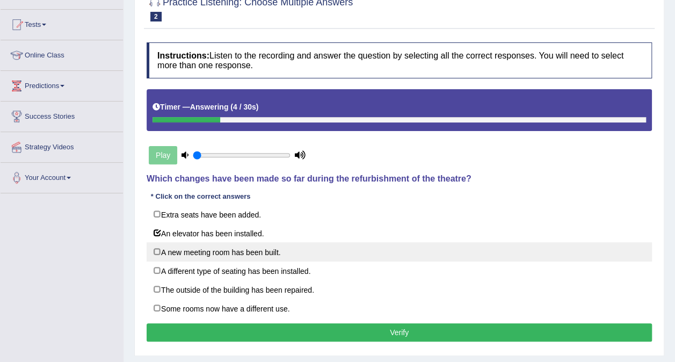
drag, startPoint x: 245, startPoint y: 232, endPoint x: 248, endPoint y: 251, distance: 19.2
click at [248, 251] on div "Extra seats have been added. An elevator has been installed. A new meeting room…" at bounding box center [399, 260] width 505 height 113
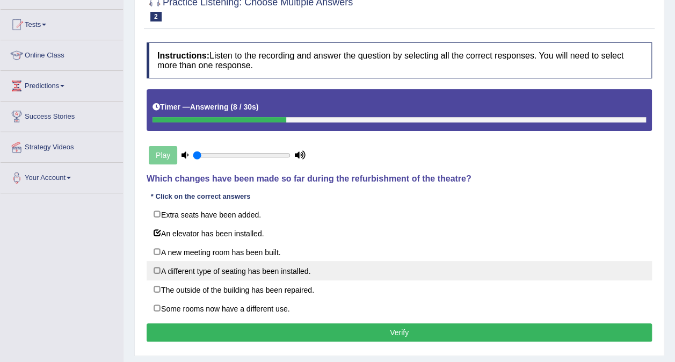
click at [244, 268] on label "A different type of seating has been installed." at bounding box center [399, 270] width 505 height 19
checkbox input "true"
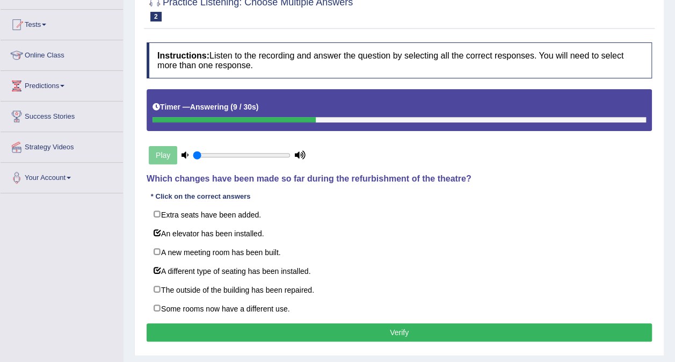
click at [346, 330] on button "Verify" at bounding box center [399, 332] width 505 height 18
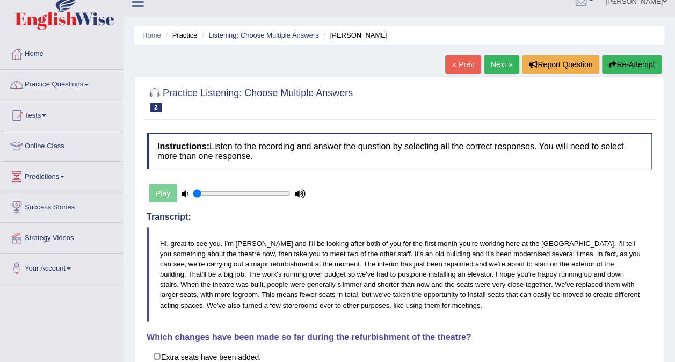
scroll to position [13, 0]
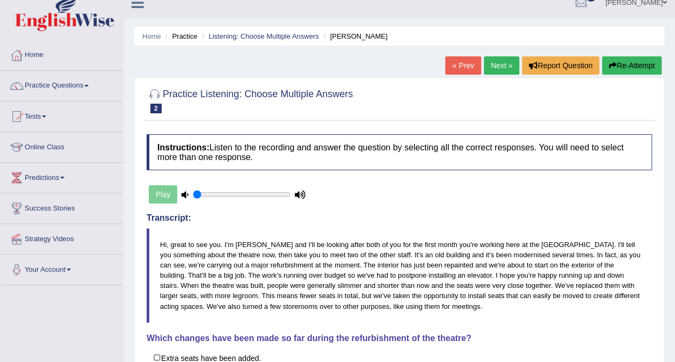
click at [497, 61] on link "Next »" at bounding box center [501, 65] width 35 height 18
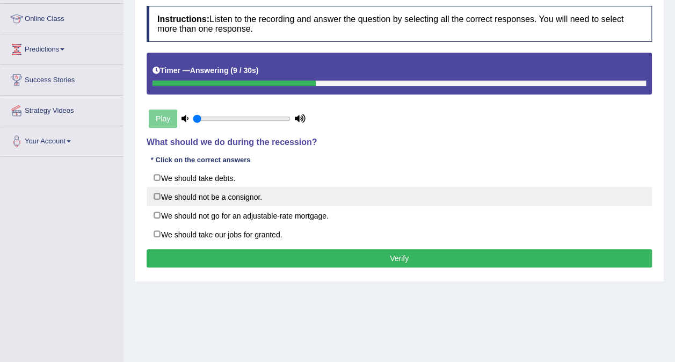
click at [205, 194] on label "We should not be a consignor." at bounding box center [399, 196] width 505 height 19
checkbox input "true"
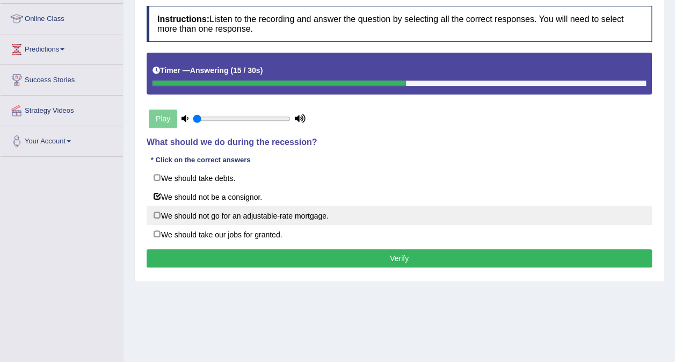
click at [197, 217] on label "We should not go for an adjustable-rate mortgage." at bounding box center [399, 215] width 505 height 19
checkbox input "true"
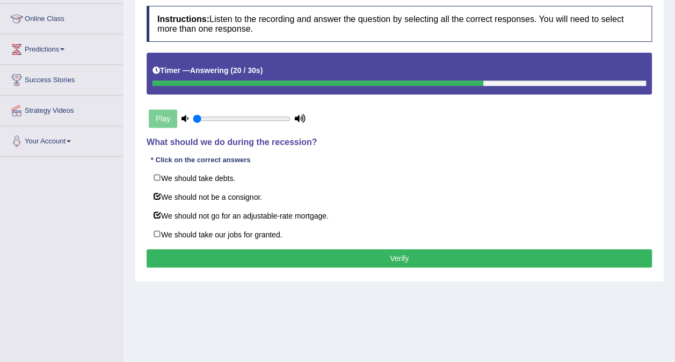
click at [305, 249] on button "Verify" at bounding box center [399, 258] width 505 height 18
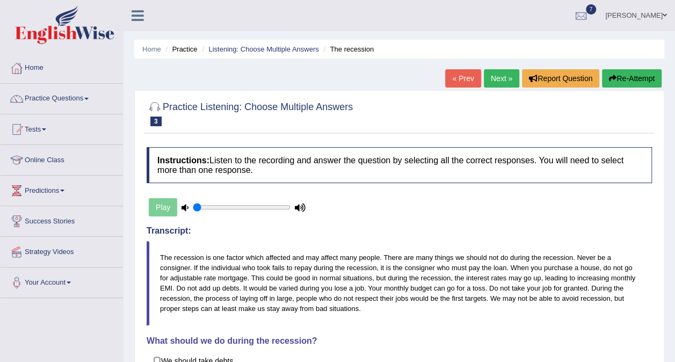
click at [500, 77] on link "Next »" at bounding box center [501, 78] width 35 height 18
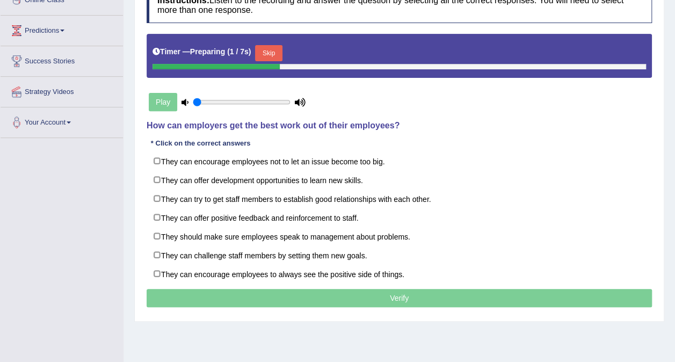
scroll to position [162, 0]
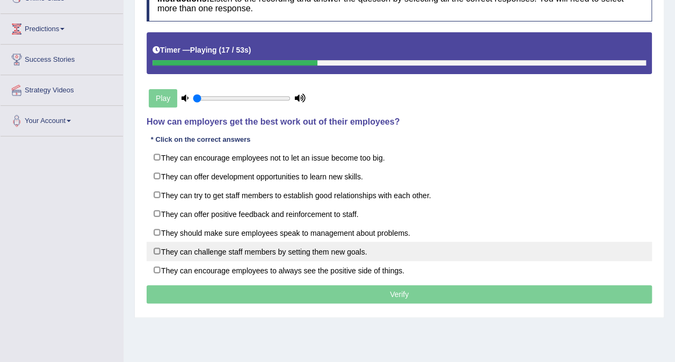
click at [188, 244] on label "They can challenge staff members by setting them new goals." at bounding box center [399, 251] width 505 height 19
checkbox input "true"
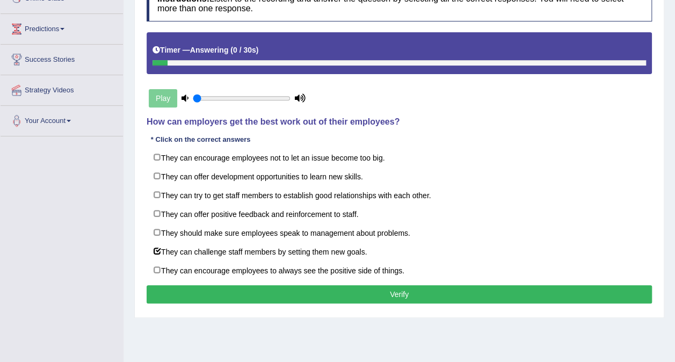
click at [265, 294] on button "Verify" at bounding box center [399, 294] width 505 height 18
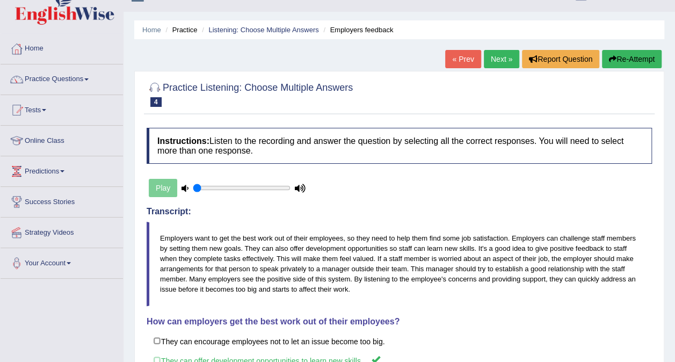
scroll to position [0, 0]
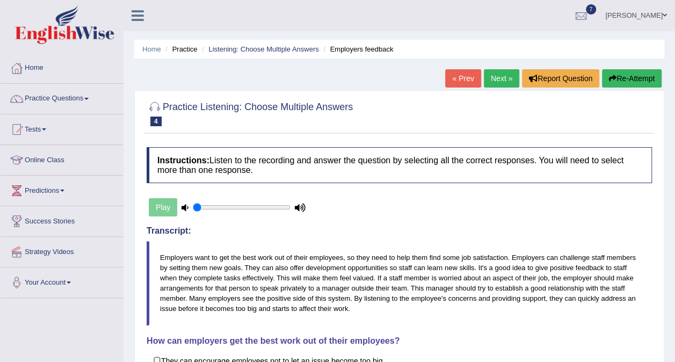
click at [507, 77] on link "Next »" at bounding box center [501, 78] width 35 height 18
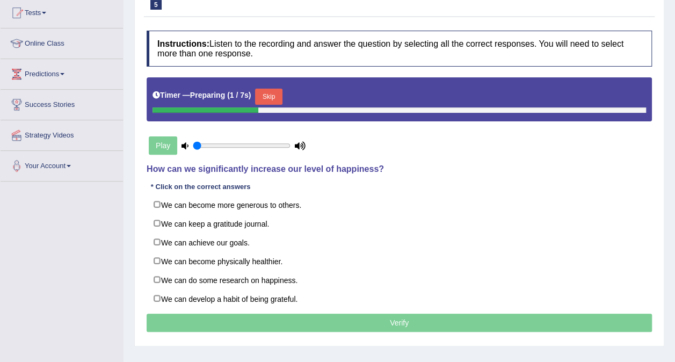
scroll to position [117, 0]
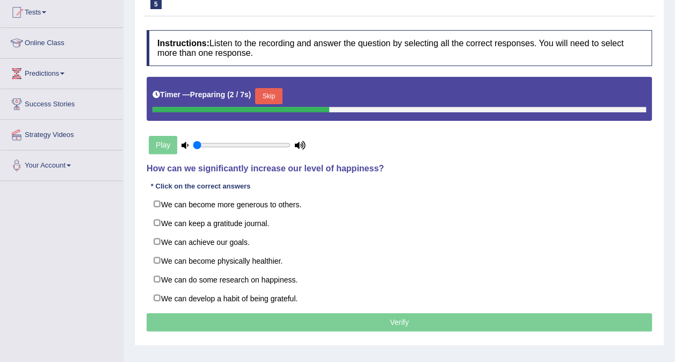
click at [469, 125] on div "Instructions: Listen to the recording and answer the question by selecting all …" at bounding box center [399, 182] width 510 height 315
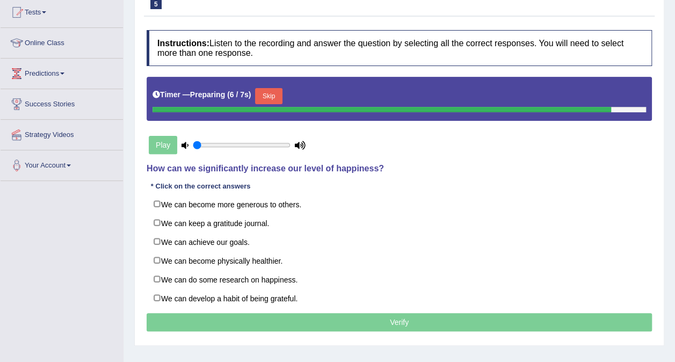
drag, startPoint x: 399, startPoint y: 188, endPoint x: 386, endPoint y: 190, distance: 13.6
click at [386, 190] on div "Instructions: Listen to the recording and answer the question by selecting all …" at bounding box center [399, 182] width 510 height 315
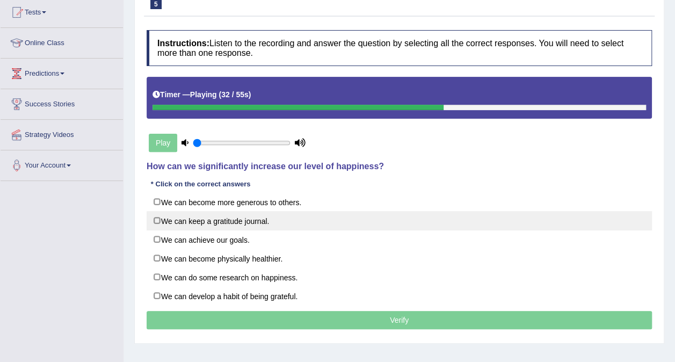
click at [261, 221] on label "We can keep a gratitude journal." at bounding box center [399, 220] width 505 height 19
checkbox input "true"
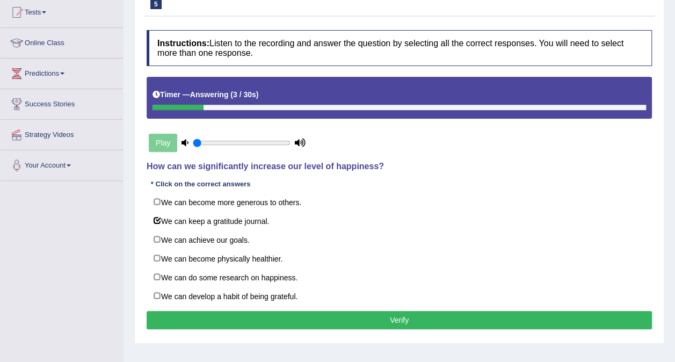
click at [347, 315] on button "Verify" at bounding box center [399, 320] width 505 height 18
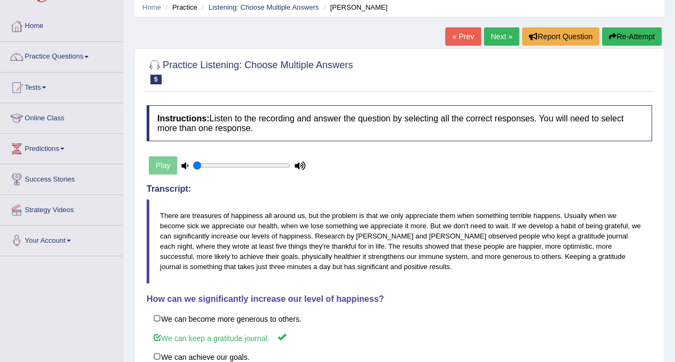
scroll to position [0, 0]
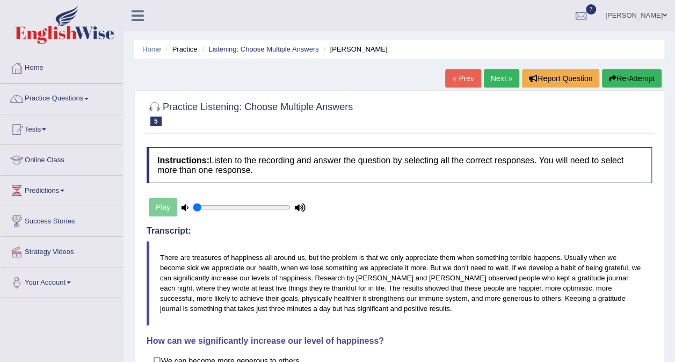
click at [496, 80] on link "Next »" at bounding box center [501, 78] width 35 height 18
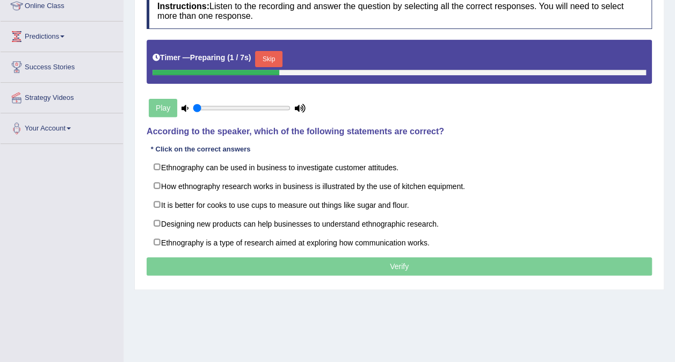
scroll to position [155, 0]
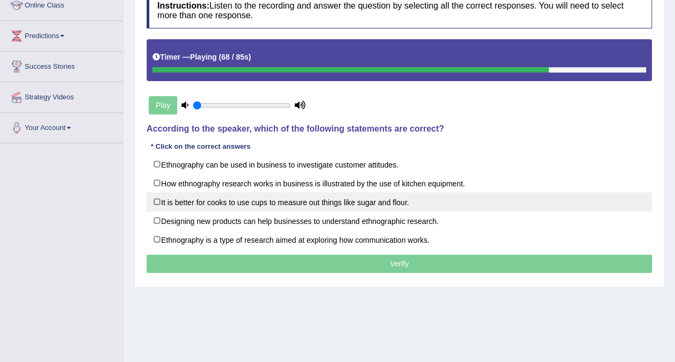
click at [244, 200] on label "It is better for cooks to use cups to measure out things like sugar and flour." at bounding box center [399, 201] width 505 height 19
checkbox input "true"
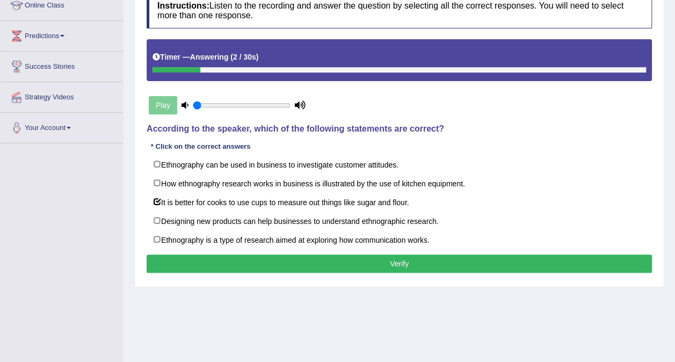
click at [318, 254] on button "Verify" at bounding box center [399, 263] width 505 height 18
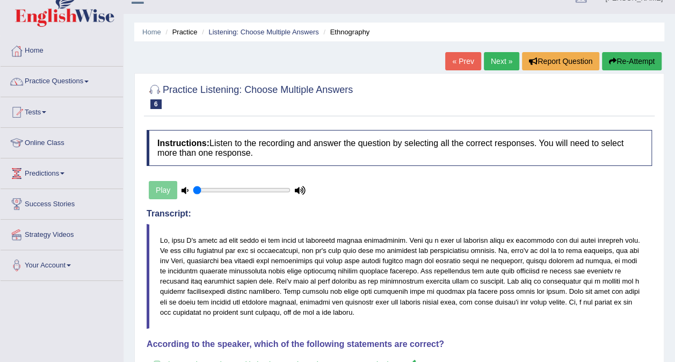
scroll to position [0, 0]
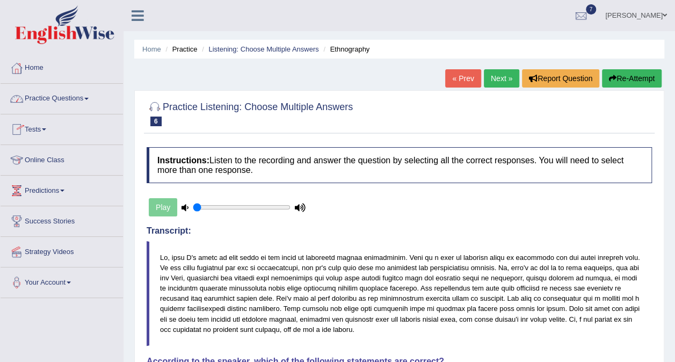
click at [69, 100] on link "Practice Questions" at bounding box center [62, 97] width 122 height 27
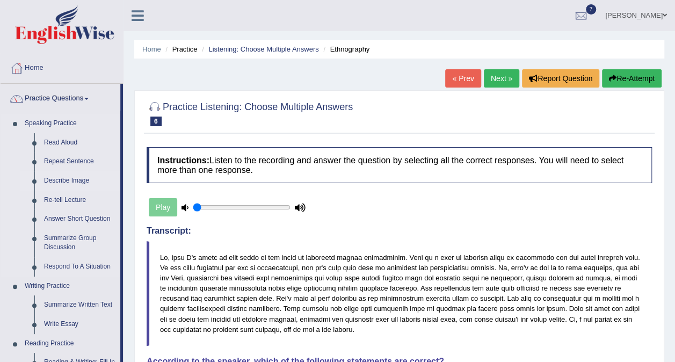
click at [76, 179] on link "Describe Image" at bounding box center [79, 180] width 81 height 19
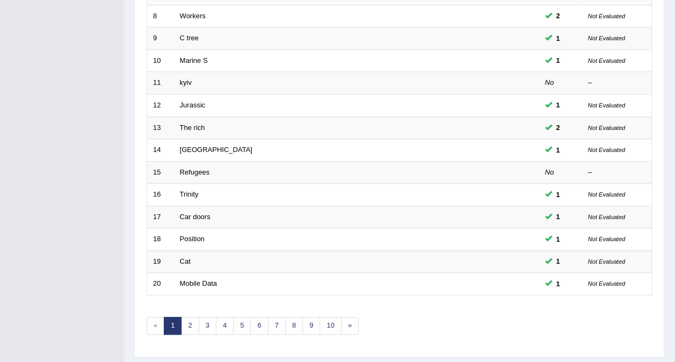
scroll to position [343, 0]
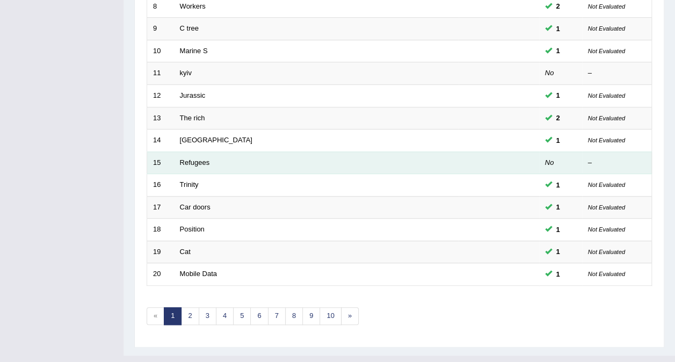
click at [178, 151] on td "Refugees" at bounding box center [316, 162] width 284 height 23
click at [189, 158] on link "Refugees" at bounding box center [195, 162] width 30 height 8
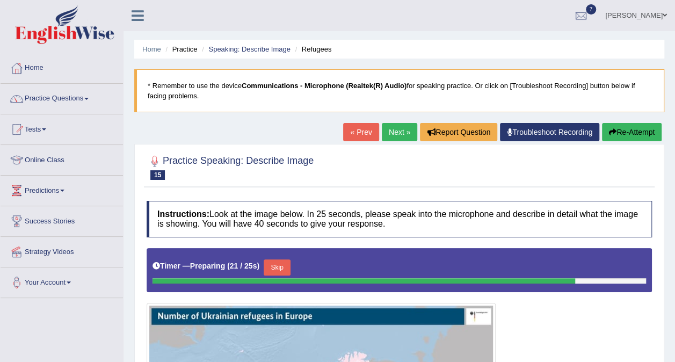
click at [399, 133] on link "Next »" at bounding box center [399, 132] width 35 height 18
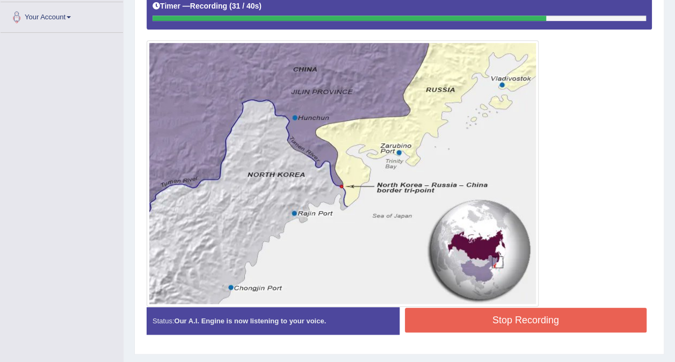
scroll to position [267, 0]
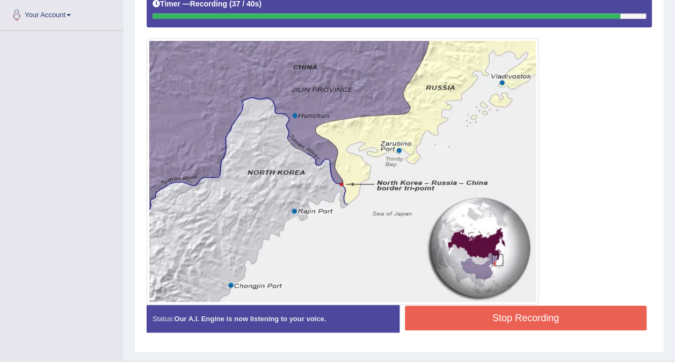
click at [448, 319] on button "Stop Recording" at bounding box center [526, 317] width 242 height 25
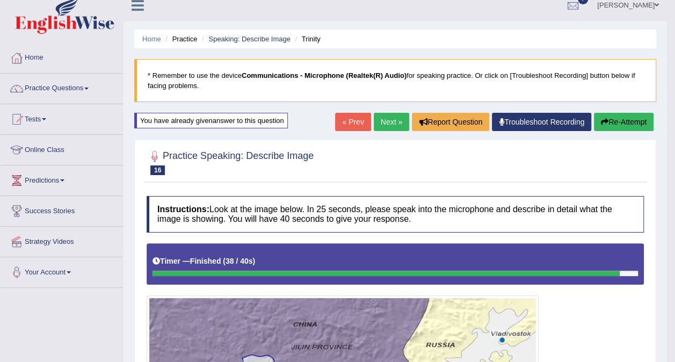
scroll to position [0, 0]
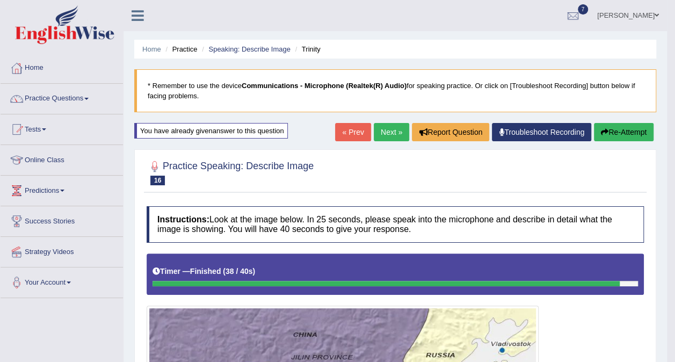
click at [391, 131] on link "Next »" at bounding box center [391, 132] width 35 height 18
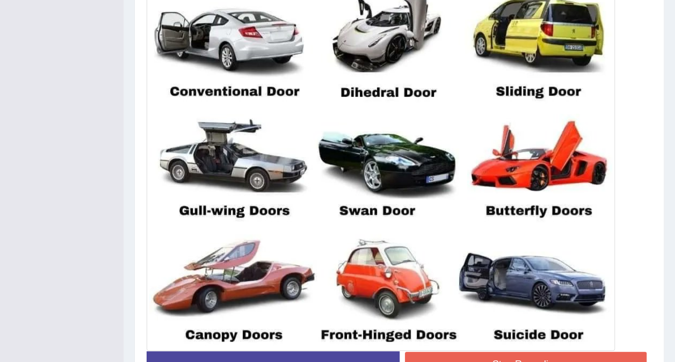
scroll to position [435, 0]
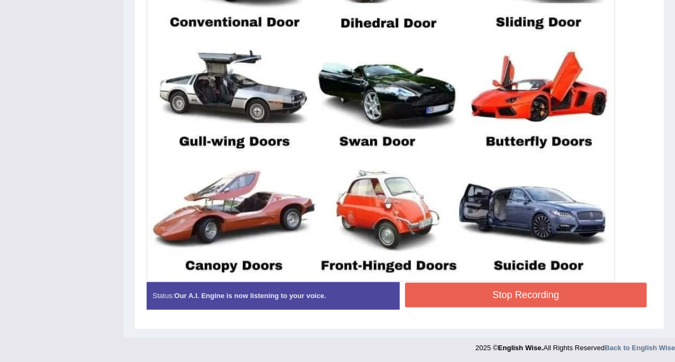
click at [480, 295] on button "Stop Recording" at bounding box center [526, 294] width 242 height 25
